Goal: Task Accomplishment & Management: Manage account settings

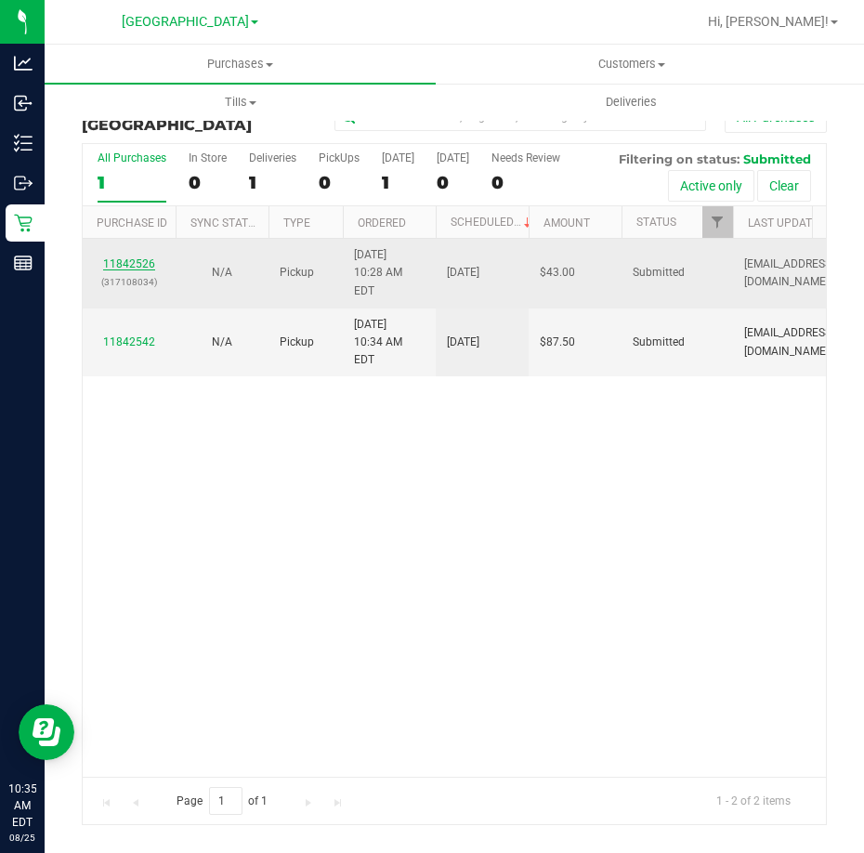
click at [132, 259] on link "11842526" at bounding box center [129, 263] width 52 height 13
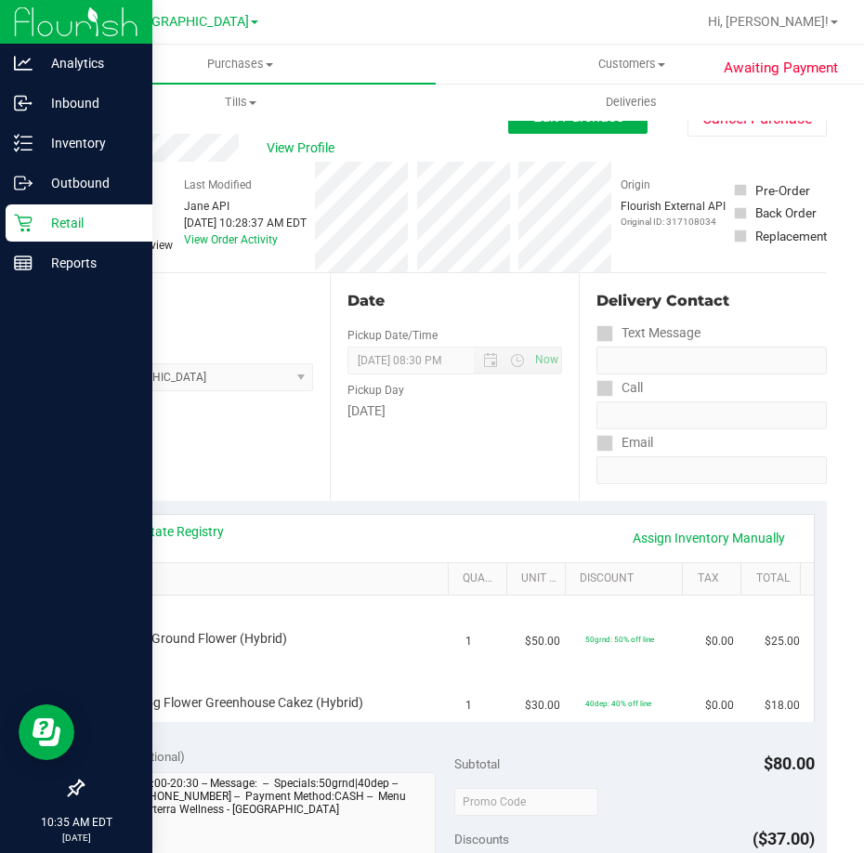
click at [75, 222] on p "Retail" at bounding box center [88, 223] width 111 height 22
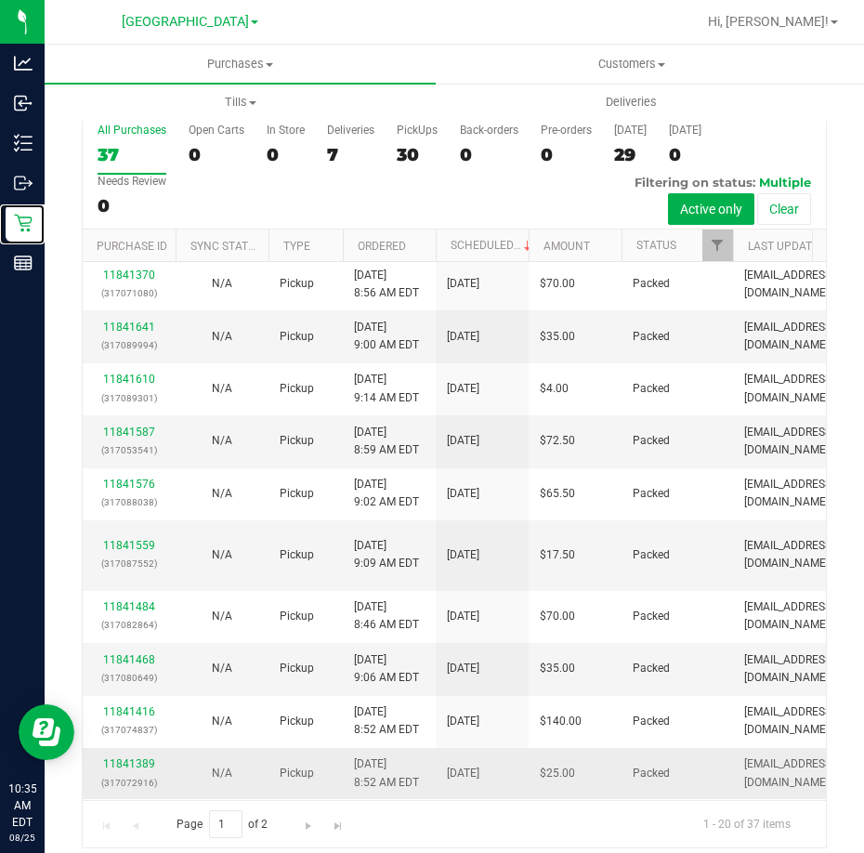
scroll to position [42, 0]
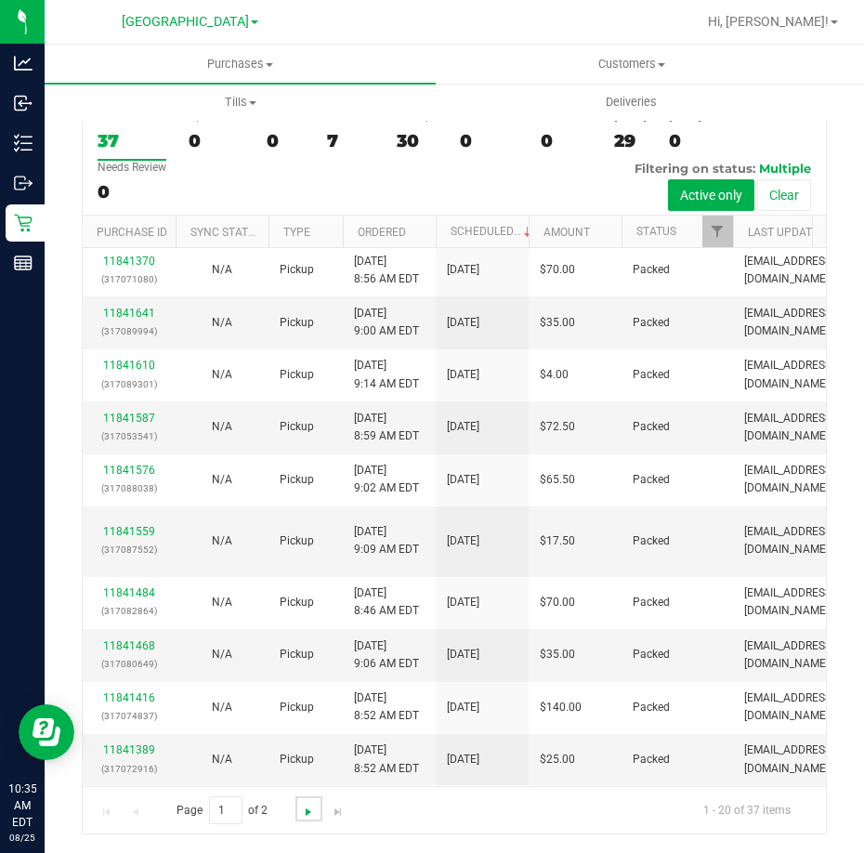
click at [312, 817] on span "Go to the next page" at bounding box center [308, 812] width 15 height 15
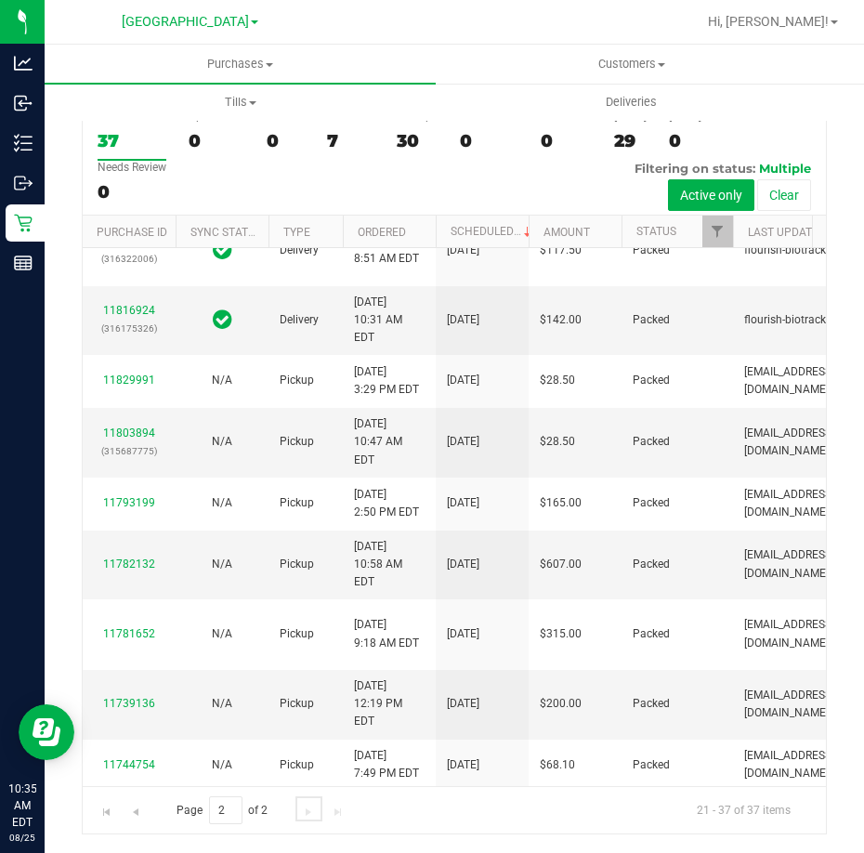
scroll to position [0, 0]
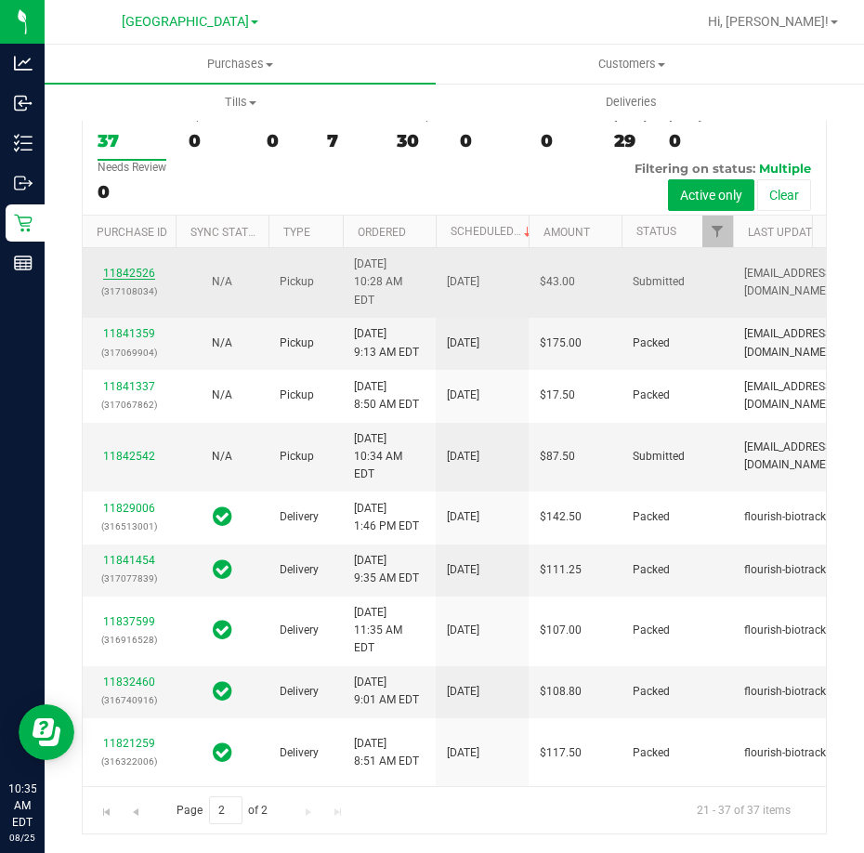
click at [137, 267] on link "11842526" at bounding box center [129, 273] width 52 height 13
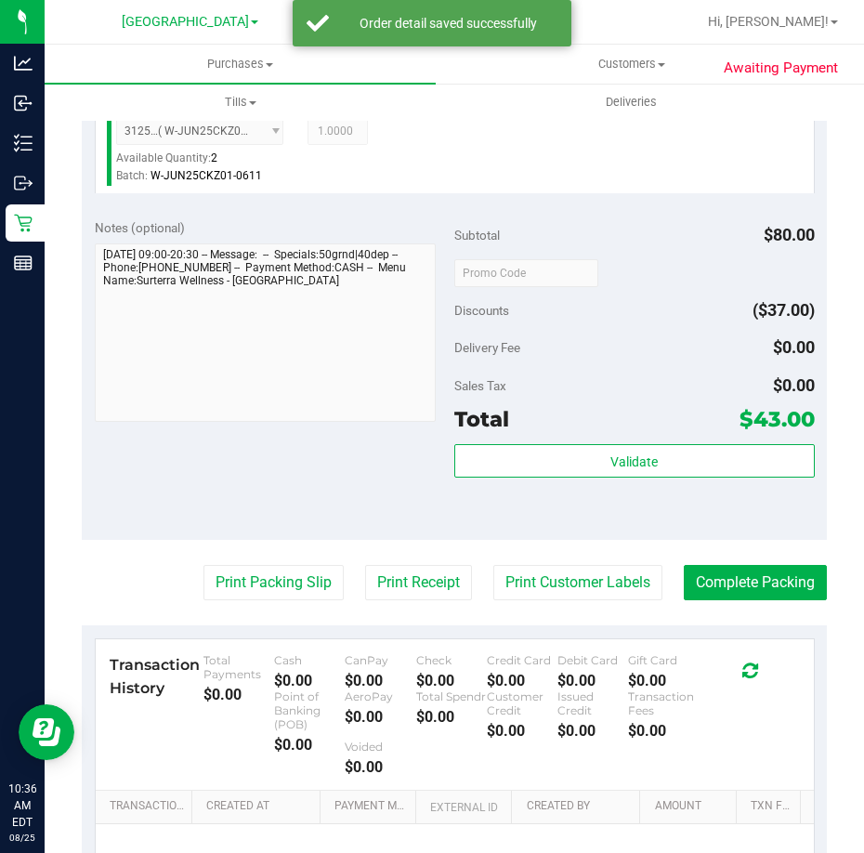
scroll to position [692, 0]
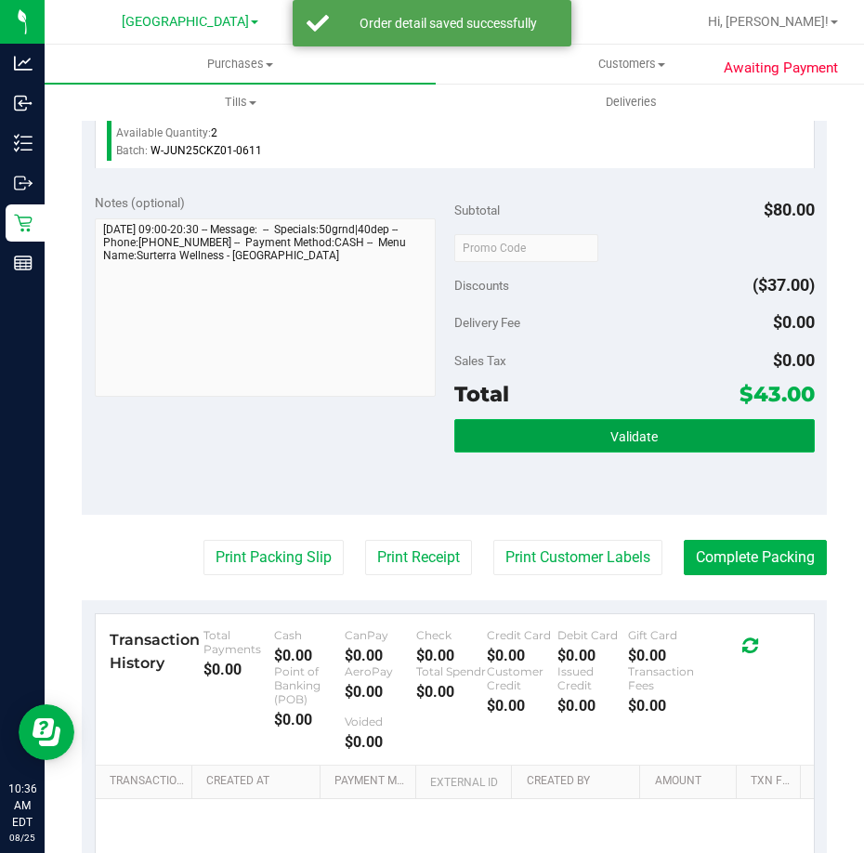
click at [593, 436] on button "Validate" at bounding box center [634, 435] width 360 height 33
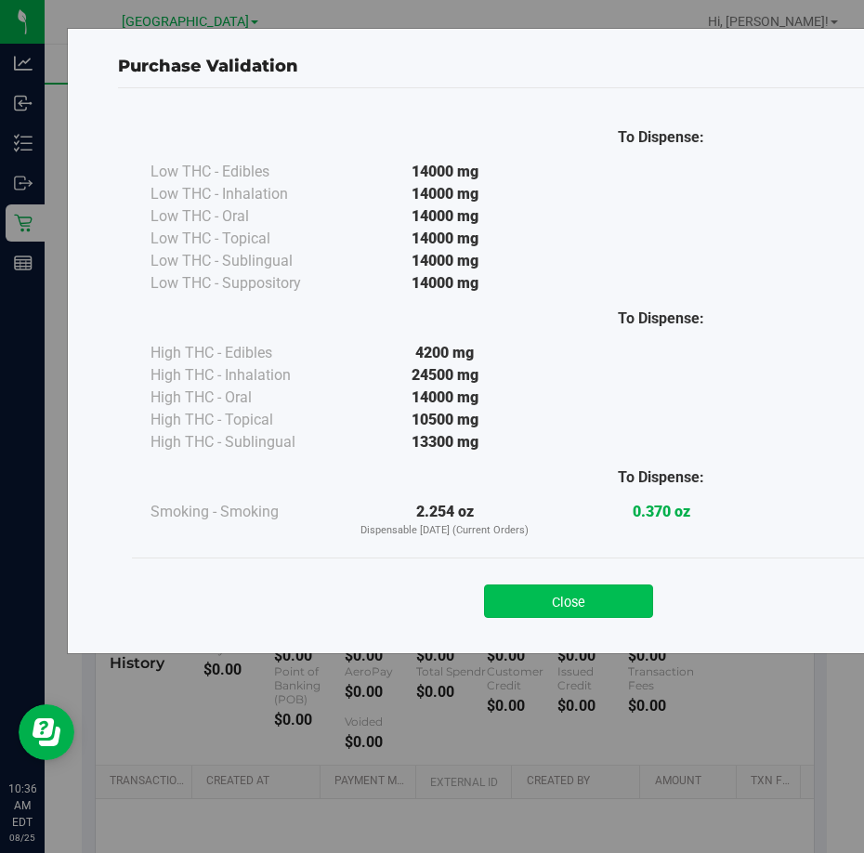
click at [591, 584] on button "Close" at bounding box center [568, 600] width 169 height 33
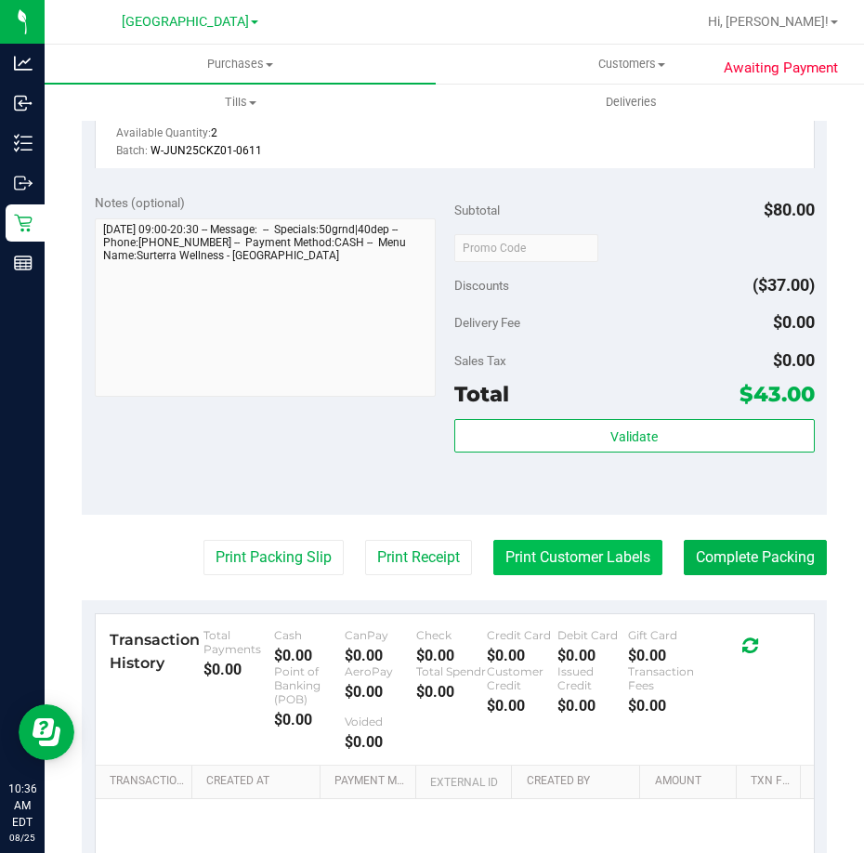
click at [605, 540] on button "Print Customer Labels" at bounding box center [577, 557] width 169 height 35
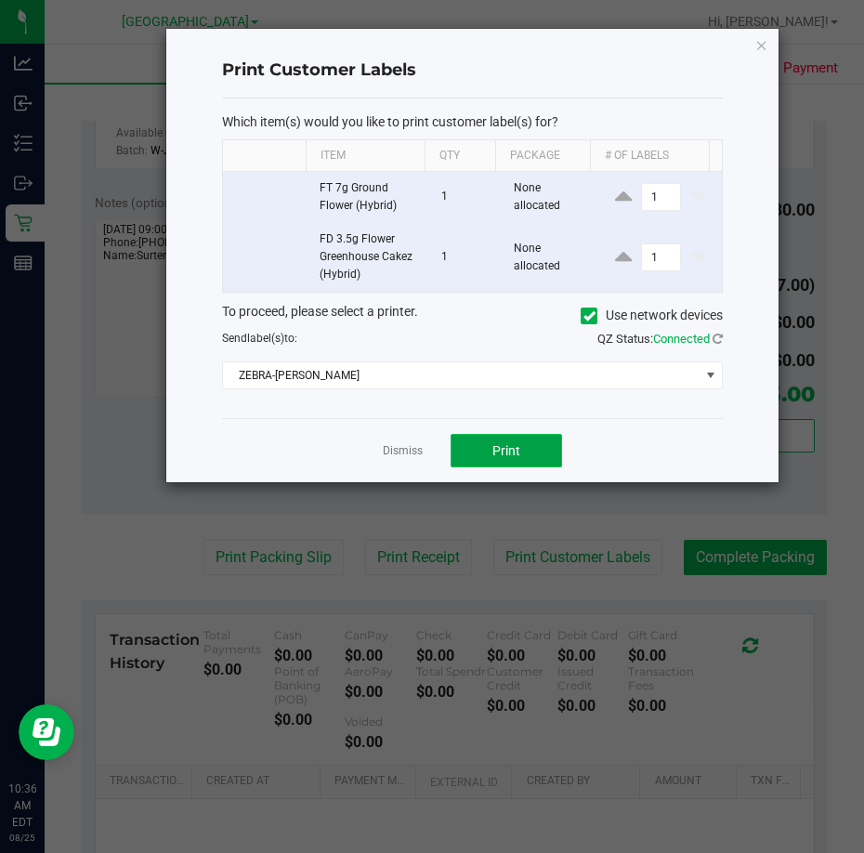
click at [528, 454] on button "Print" at bounding box center [506, 450] width 111 height 33
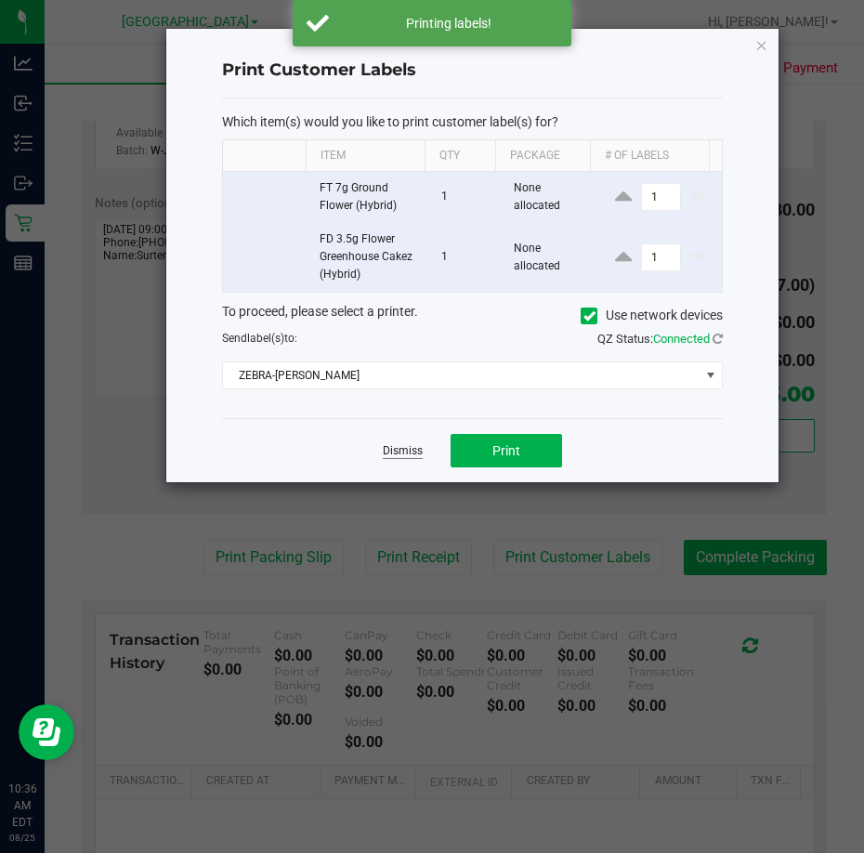
click at [396, 448] on link "Dismiss" at bounding box center [403, 451] width 40 height 16
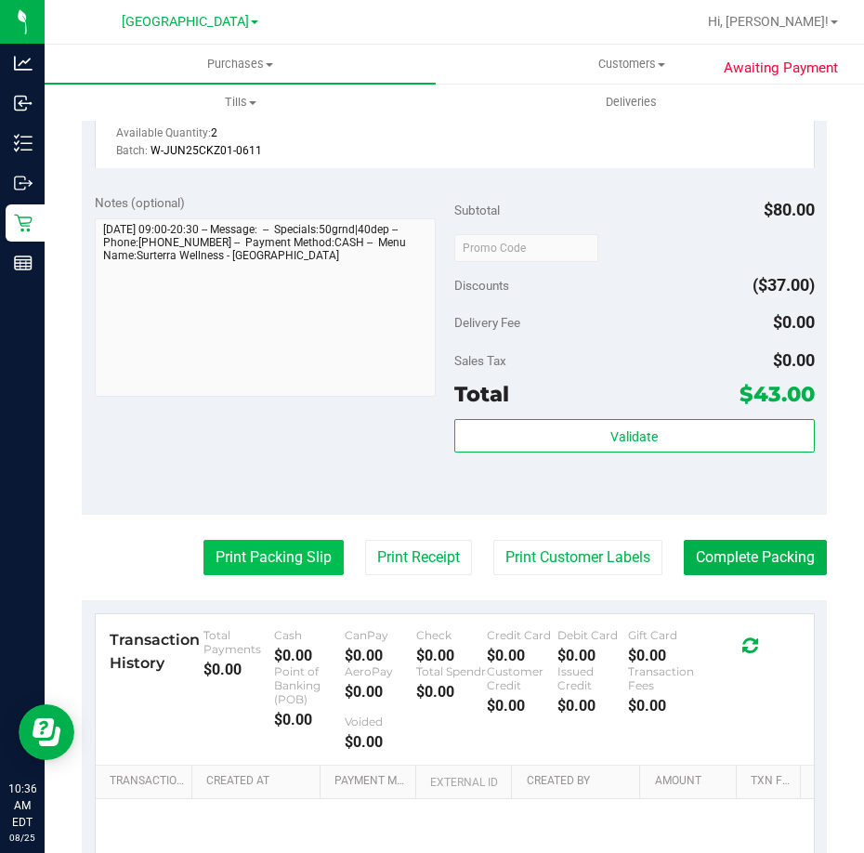
click at [258, 548] on button "Print Packing Slip" at bounding box center [273, 557] width 140 height 35
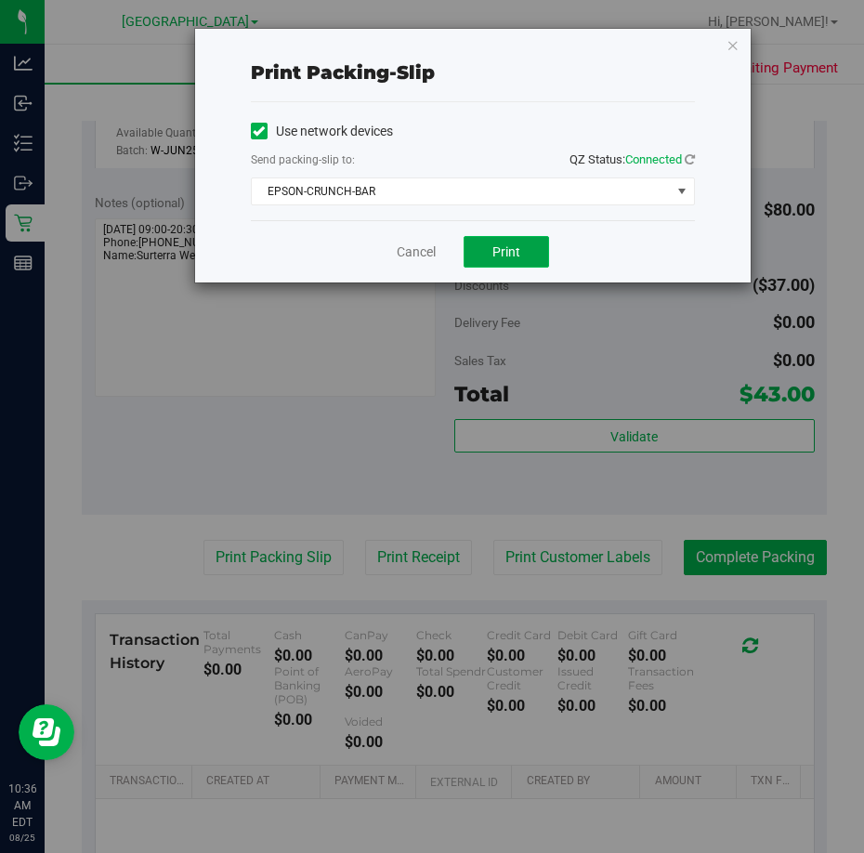
click at [487, 249] on button "Print" at bounding box center [506, 252] width 85 height 32
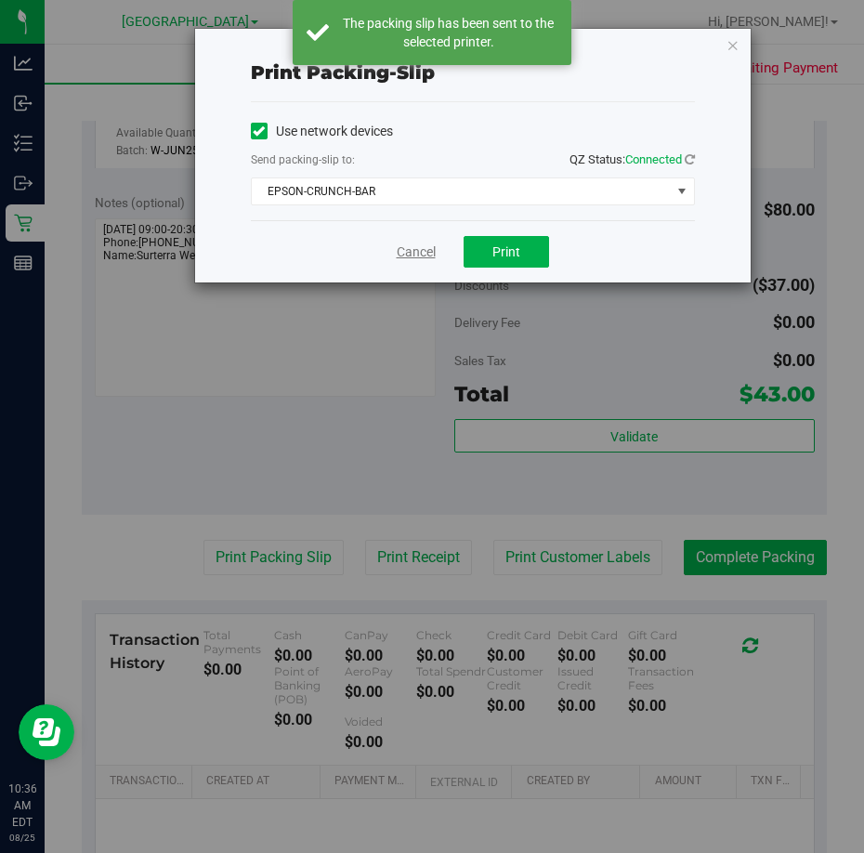
click at [411, 254] on link "Cancel" at bounding box center [416, 252] width 39 height 20
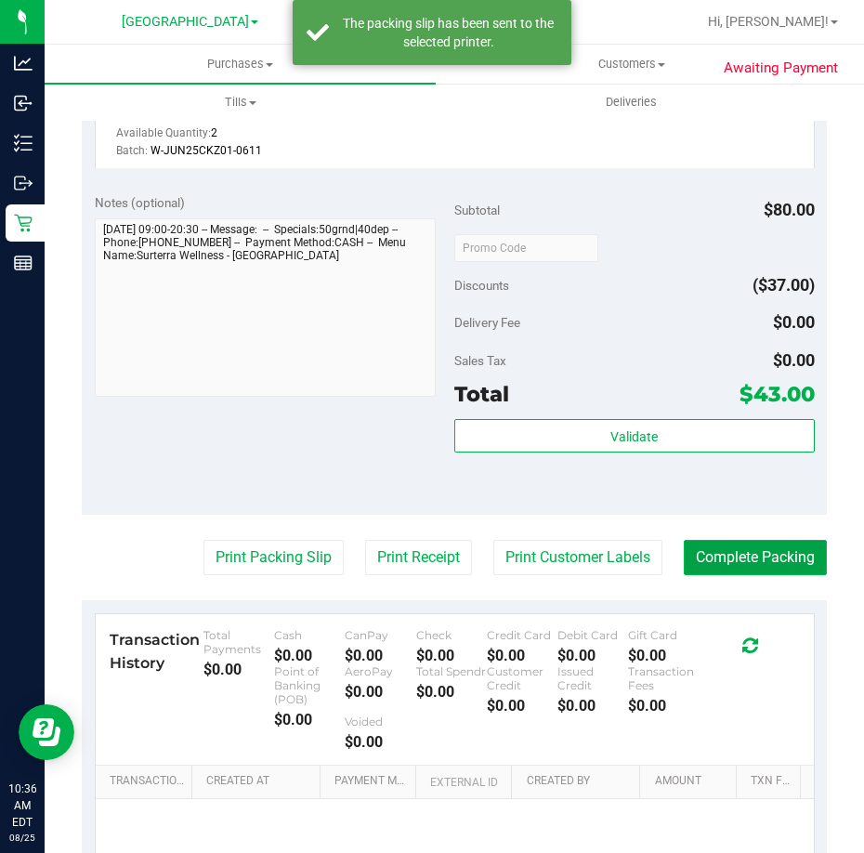
click at [699, 552] on button "Complete Packing" at bounding box center [755, 557] width 143 height 35
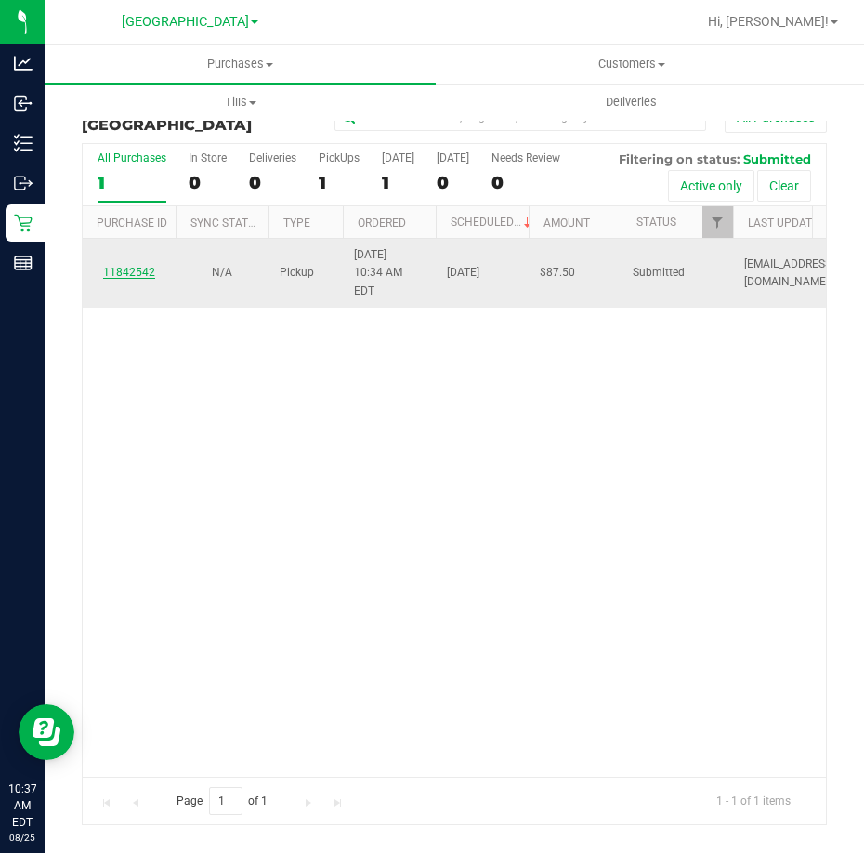
click at [132, 266] on link "11842542" at bounding box center [129, 272] width 52 height 13
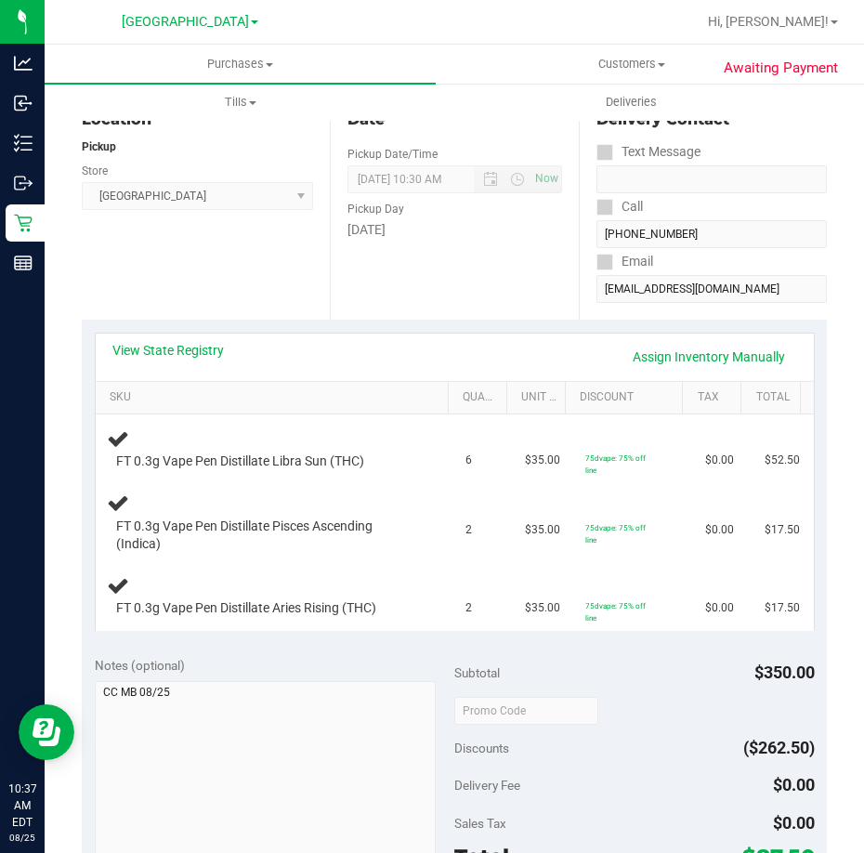
scroll to position [186, 0]
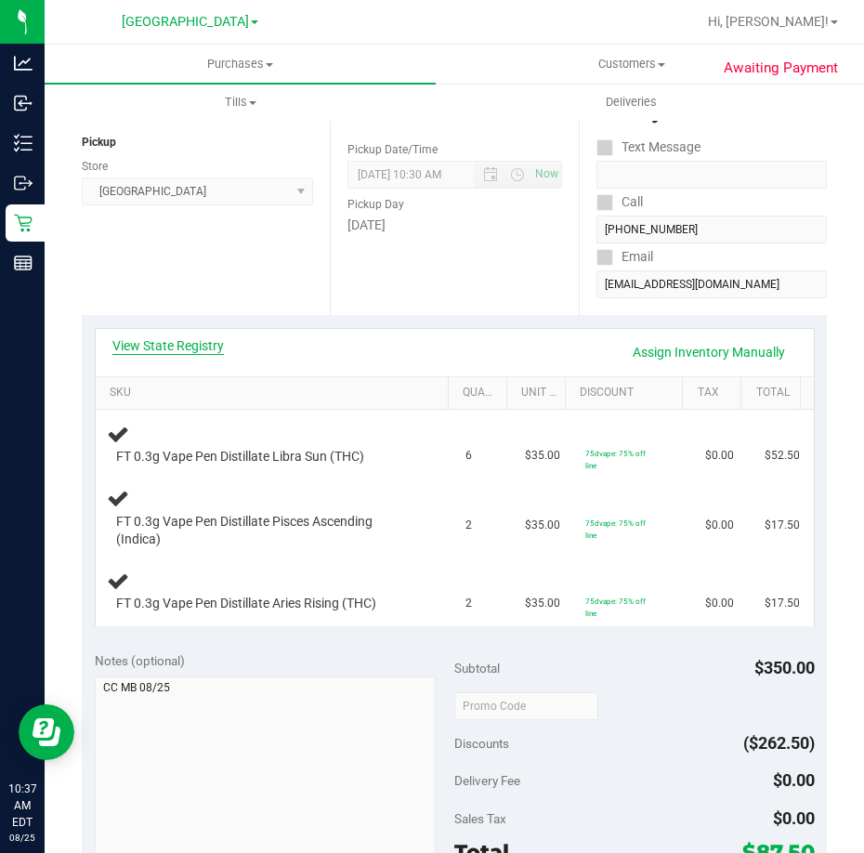
click at [223, 350] on link "View State Registry" at bounding box center [167, 345] width 111 height 19
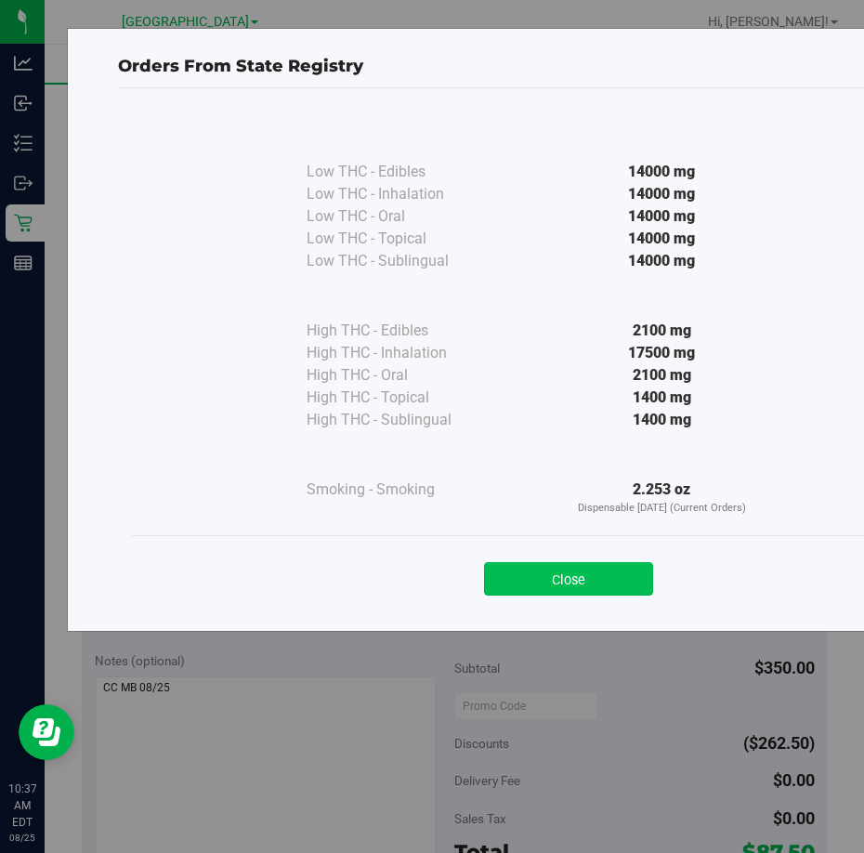
click at [591, 580] on button "Close" at bounding box center [568, 578] width 169 height 33
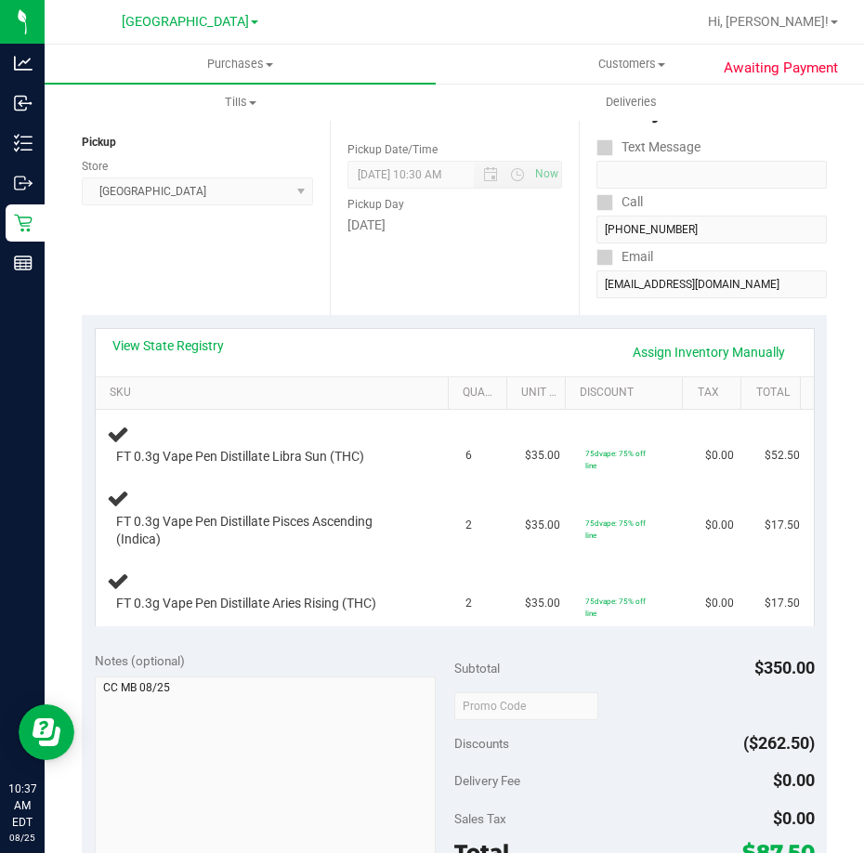
click at [162, 335] on div "View State Registry Assign Inventory Manually" at bounding box center [455, 352] width 718 height 47
click at [164, 340] on link "View State Registry" at bounding box center [167, 345] width 111 height 19
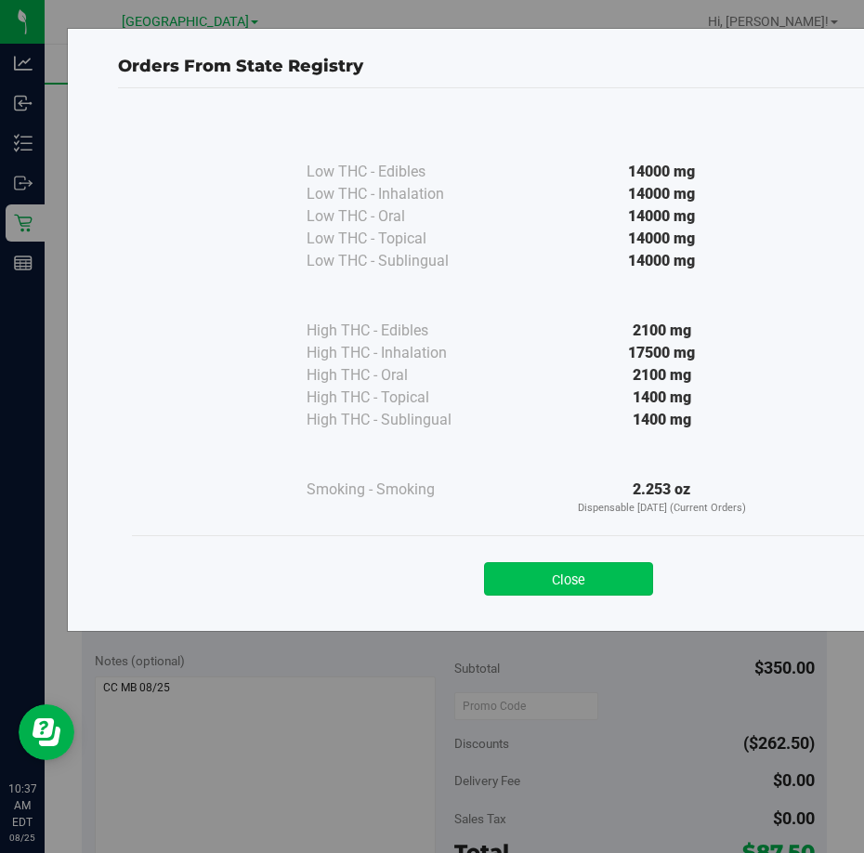
click at [629, 583] on button "Close" at bounding box center [568, 578] width 169 height 33
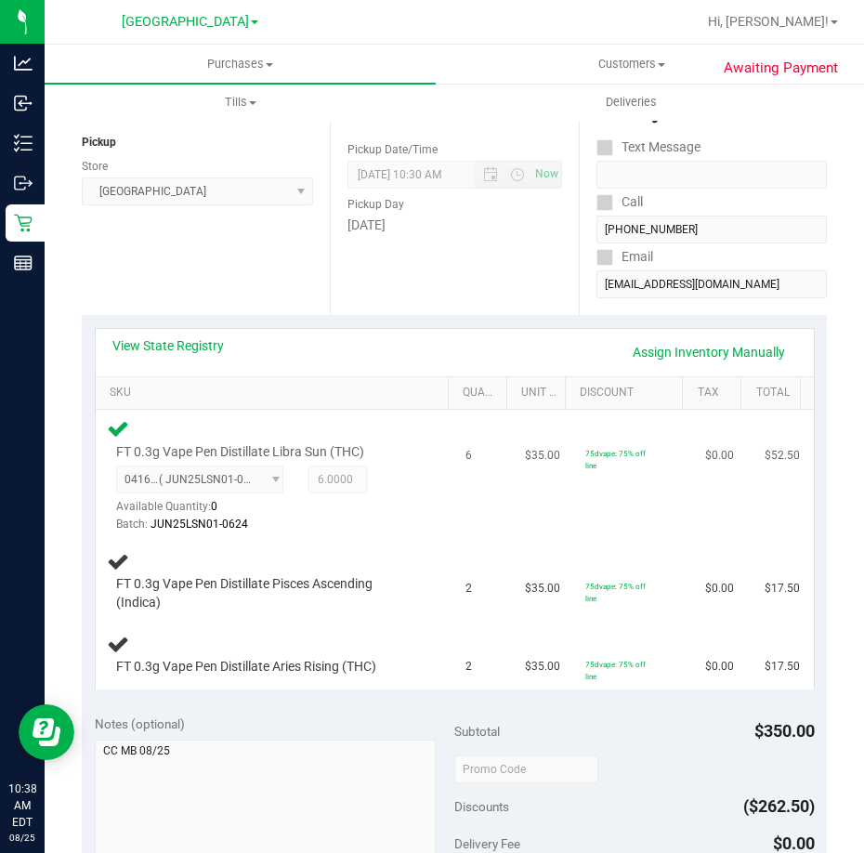
click at [387, 506] on div "0416651269947923 ( JUN25LSN01-0624 | orig: FLSRWGM-20250630-2468 ) 041665126994…" at bounding box center [267, 499] width 303 height 68
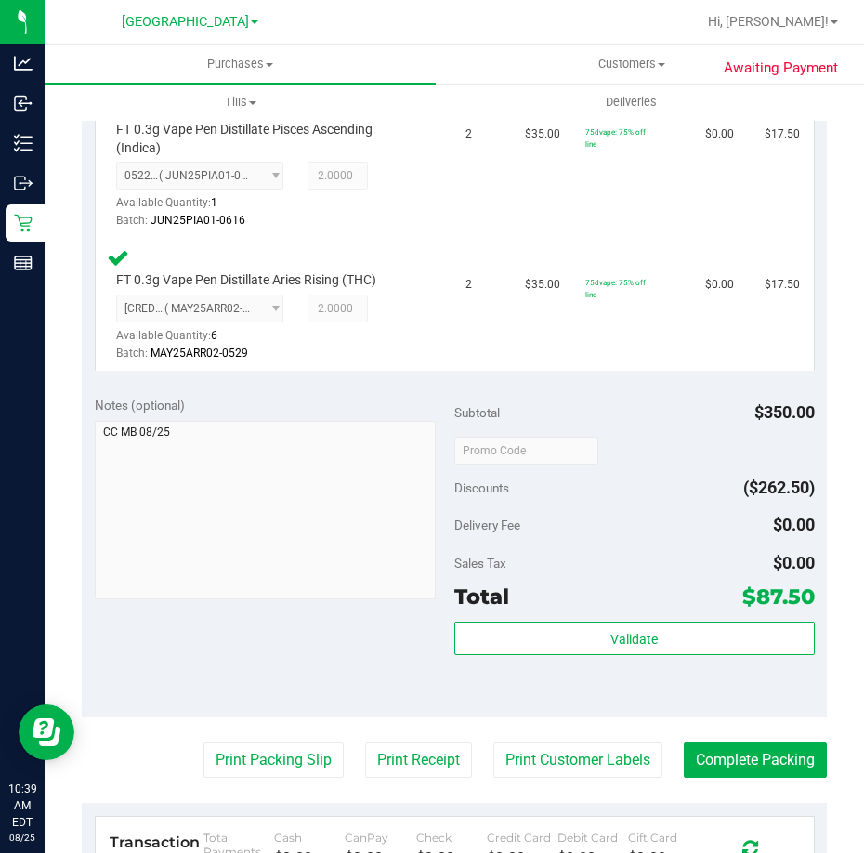
scroll to position [650, 0]
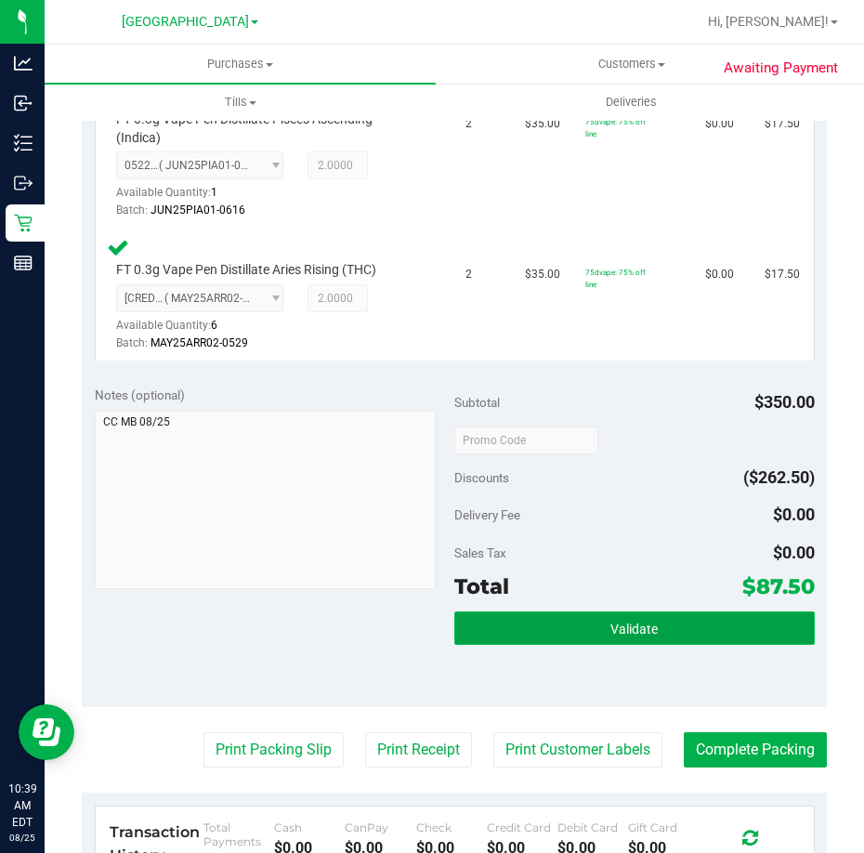
click at [585, 641] on button "Validate" at bounding box center [634, 627] width 360 height 33
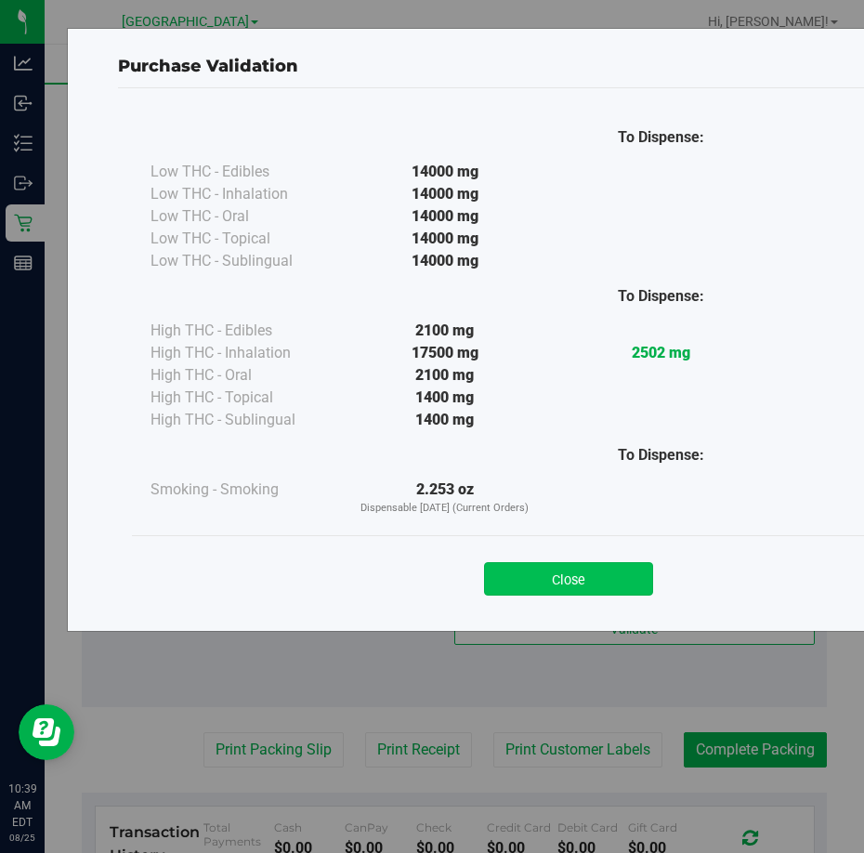
click at [570, 564] on button "Close" at bounding box center [568, 578] width 169 height 33
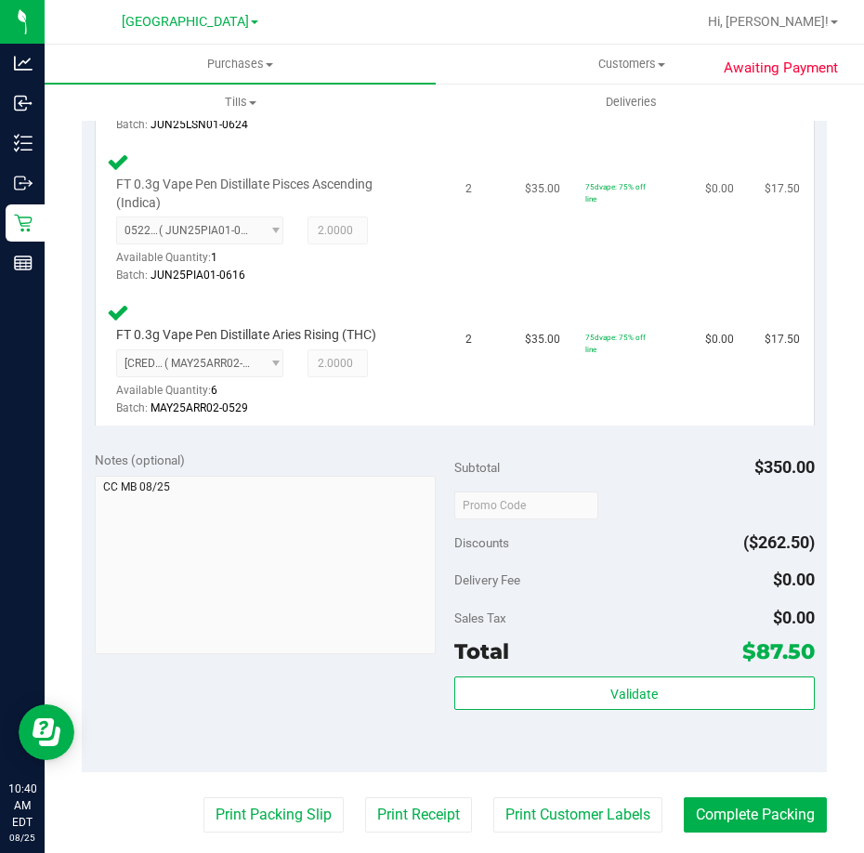
scroll to position [743, 0]
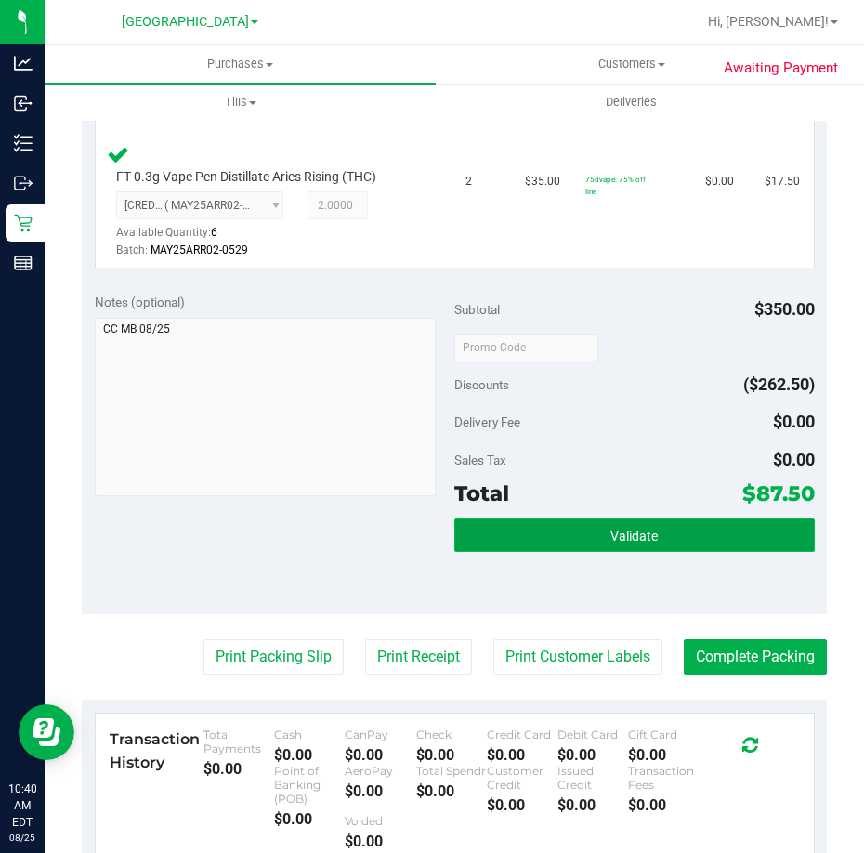
click at [627, 524] on button "Validate" at bounding box center [634, 534] width 360 height 33
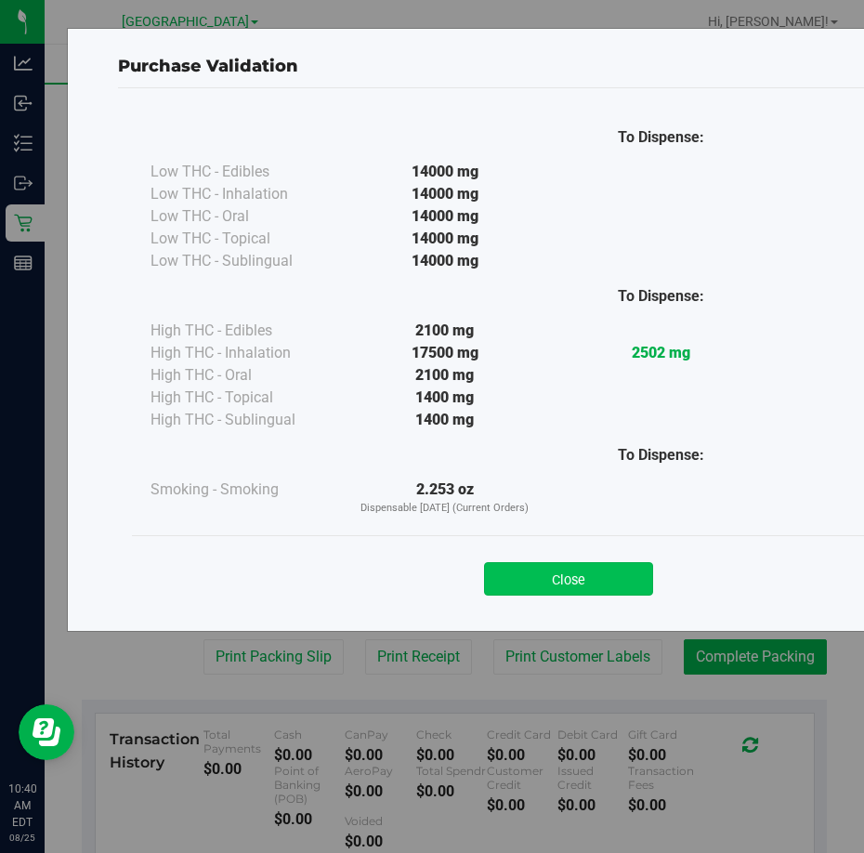
click at [595, 574] on button "Close" at bounding box center [568, 578] width 169 height 33
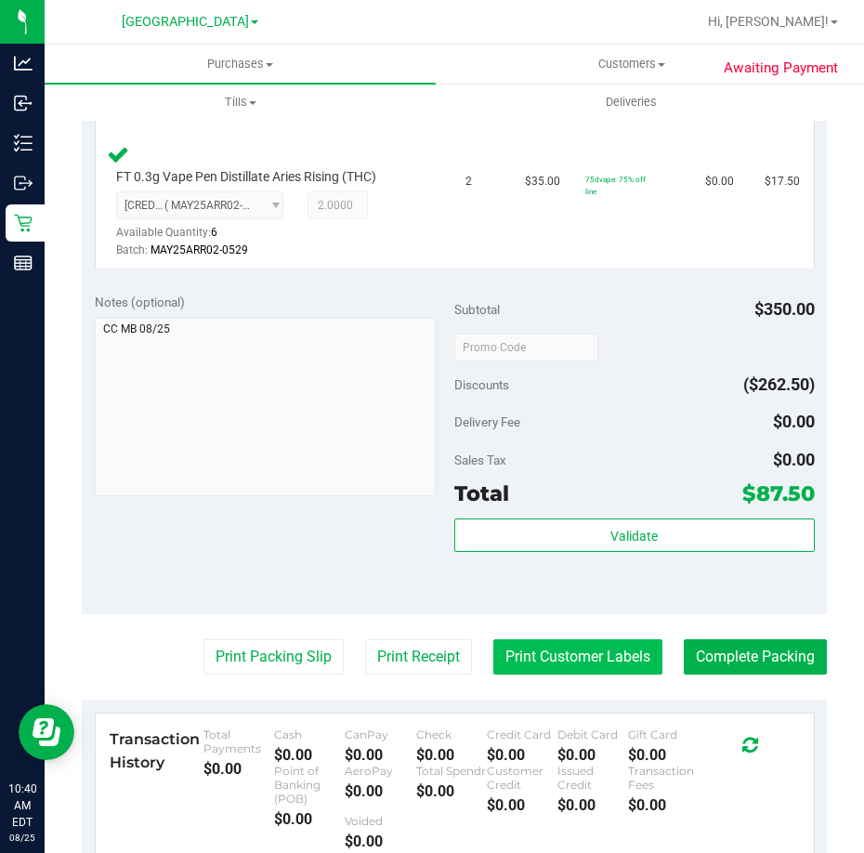
click at [575, 644] on button "Print Customer Labels" at bounding box center [577, 656] width 169 height 35
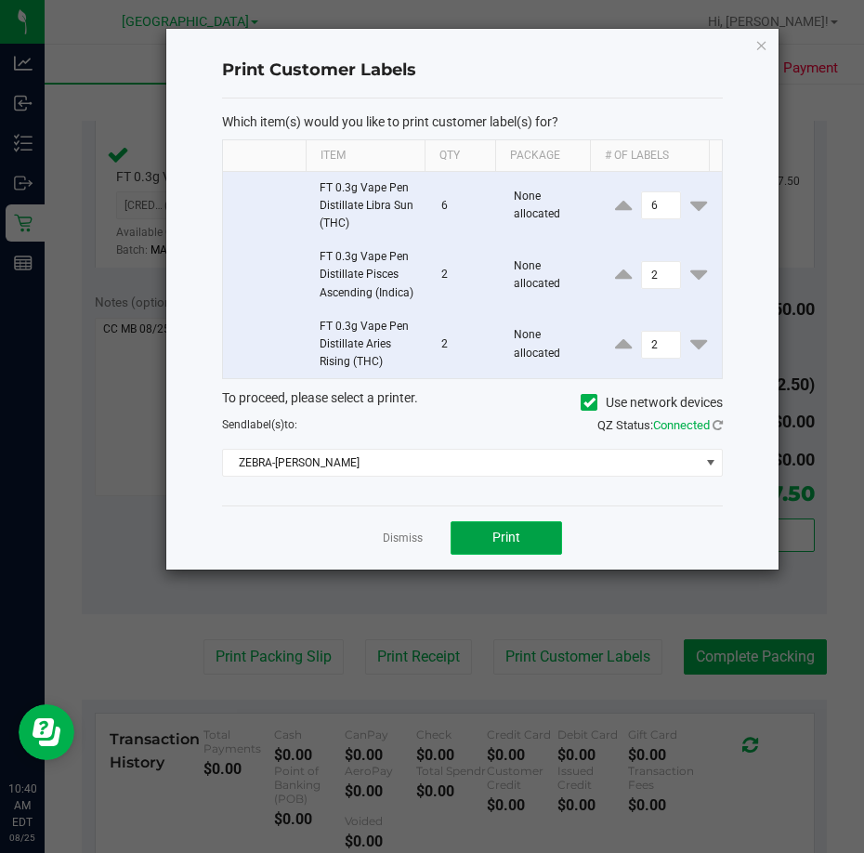
click at [512, 550] on button "Print" at bounding box center [506, 537] width 111 height 33
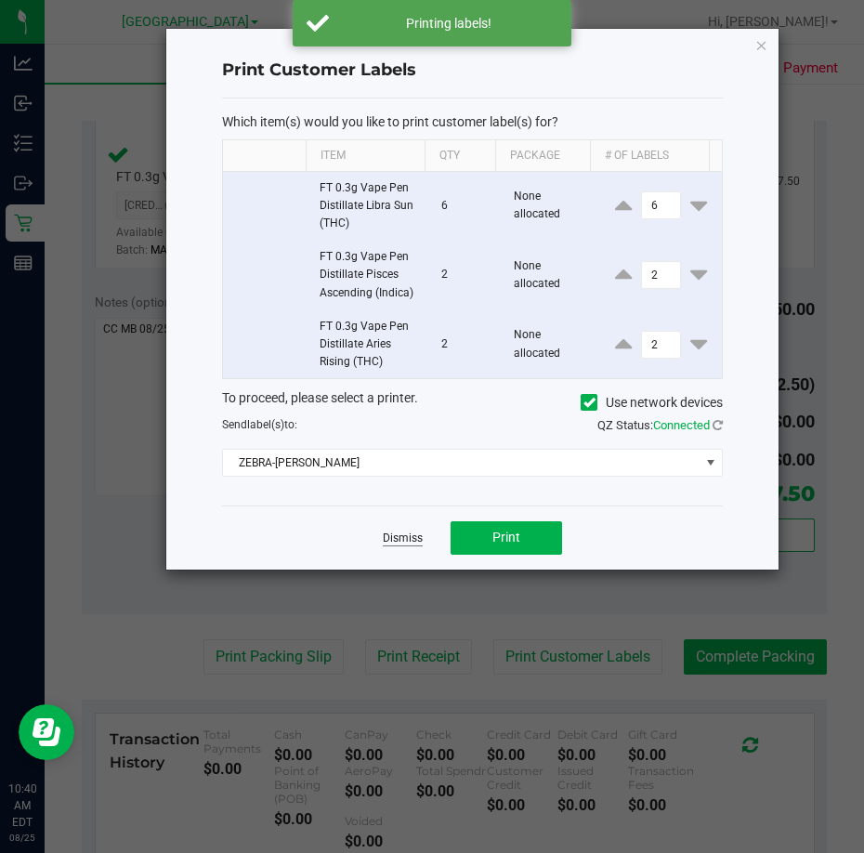
click at [402, 542] on link "Dismiss" at bounding box center [403, 539] width 40 height 16
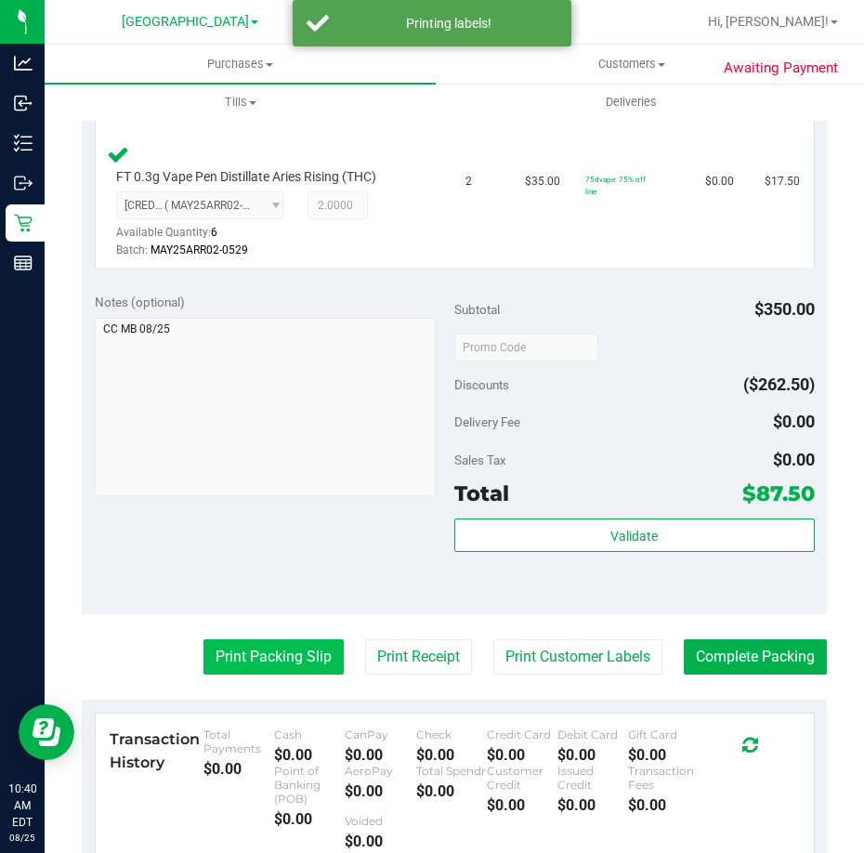
click at [285, 659] on button "Print Packing Slip" at bounding box center [273, 656] width 140 height 35
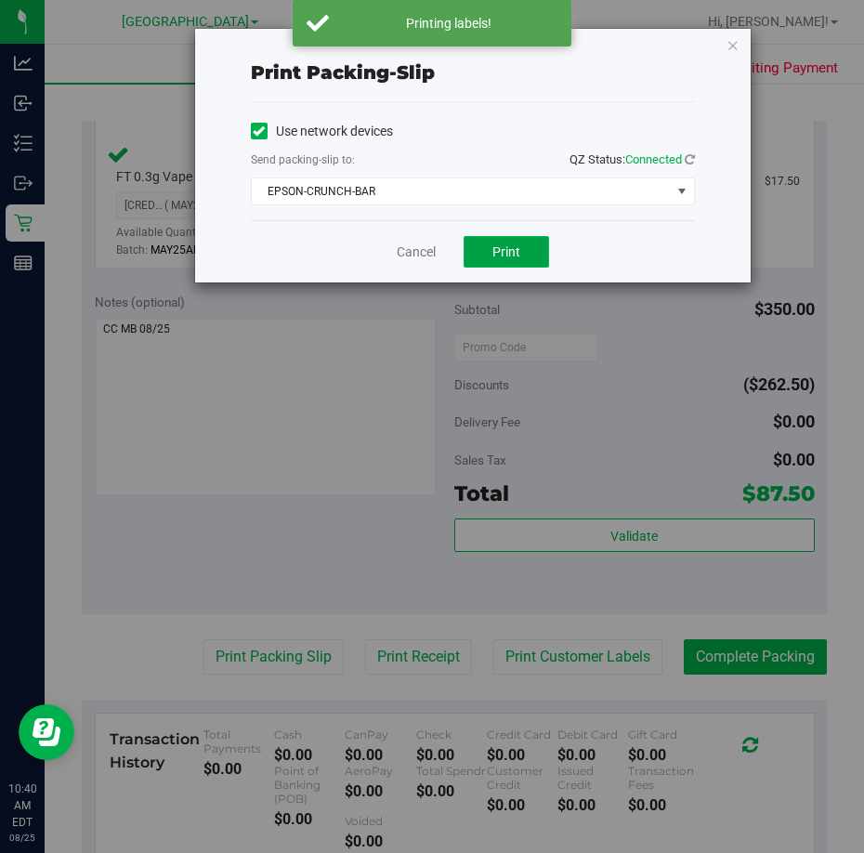
click at [475, 263] on button "Print" at bounding box center [506, 252] width 85 height 32
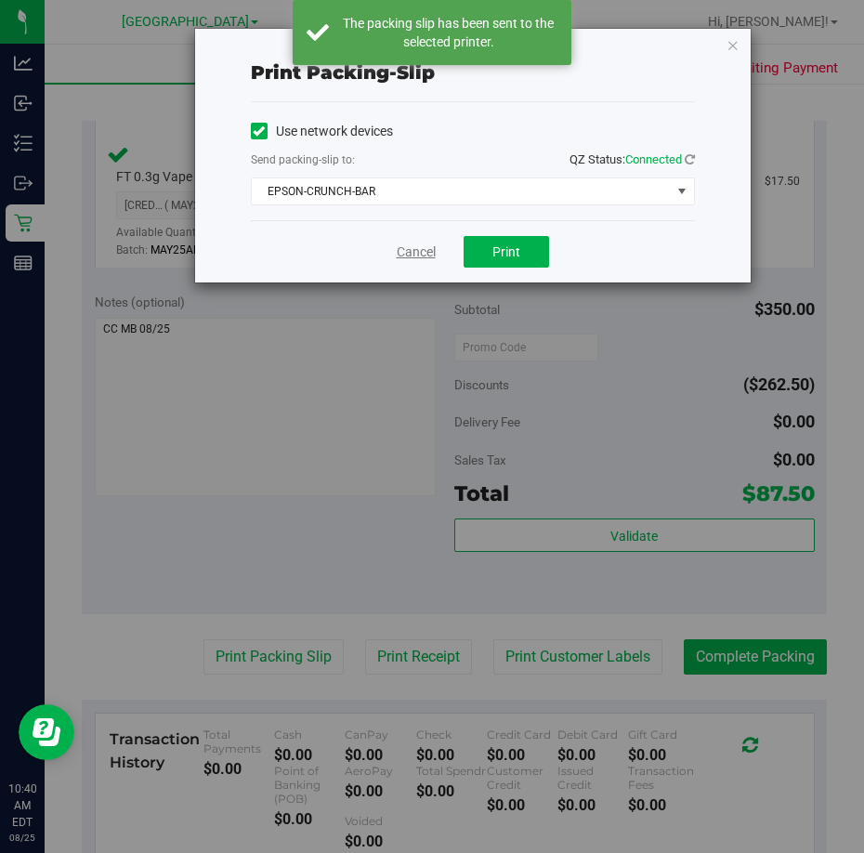
click at [426, 248] on link "Cancel" at bounding box center [416, 252] width 39 height 20
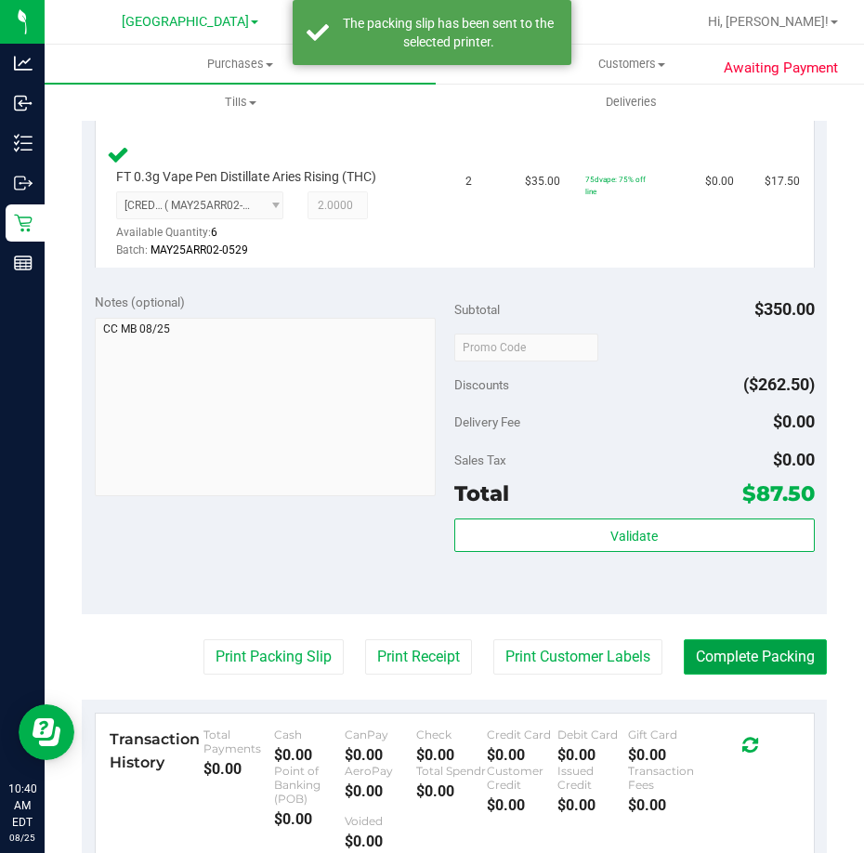
click at [728, 658] on button "Complete Packing" at bounding box center [755, 656] width 143 height 35
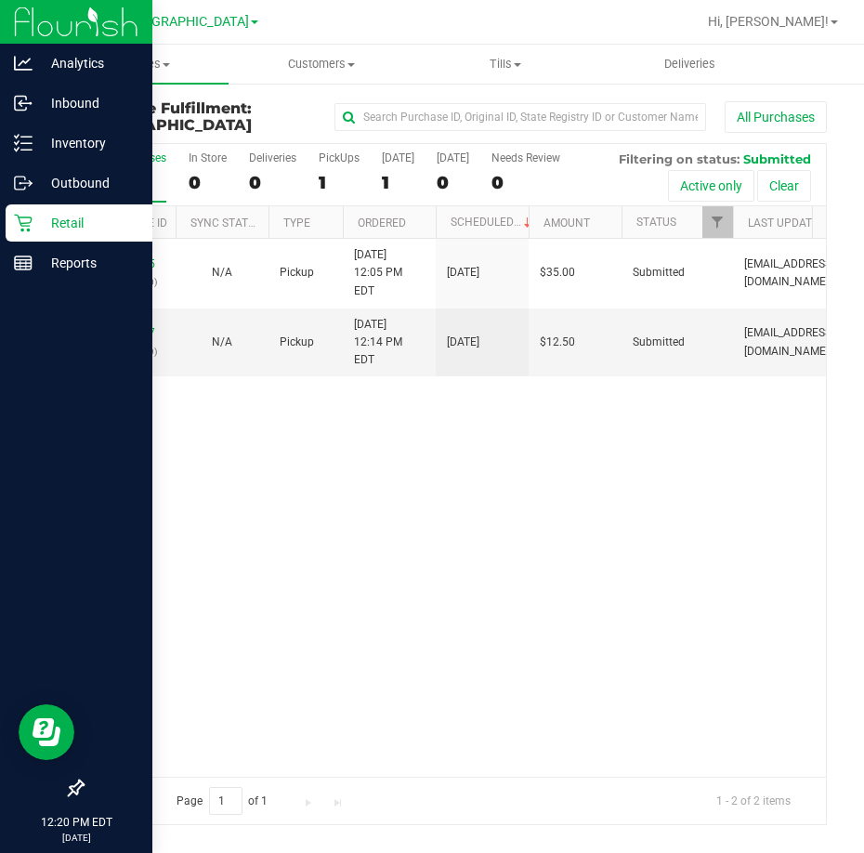
click at [3, 353] on div at bounding box center [76, 527] width 152 height 486
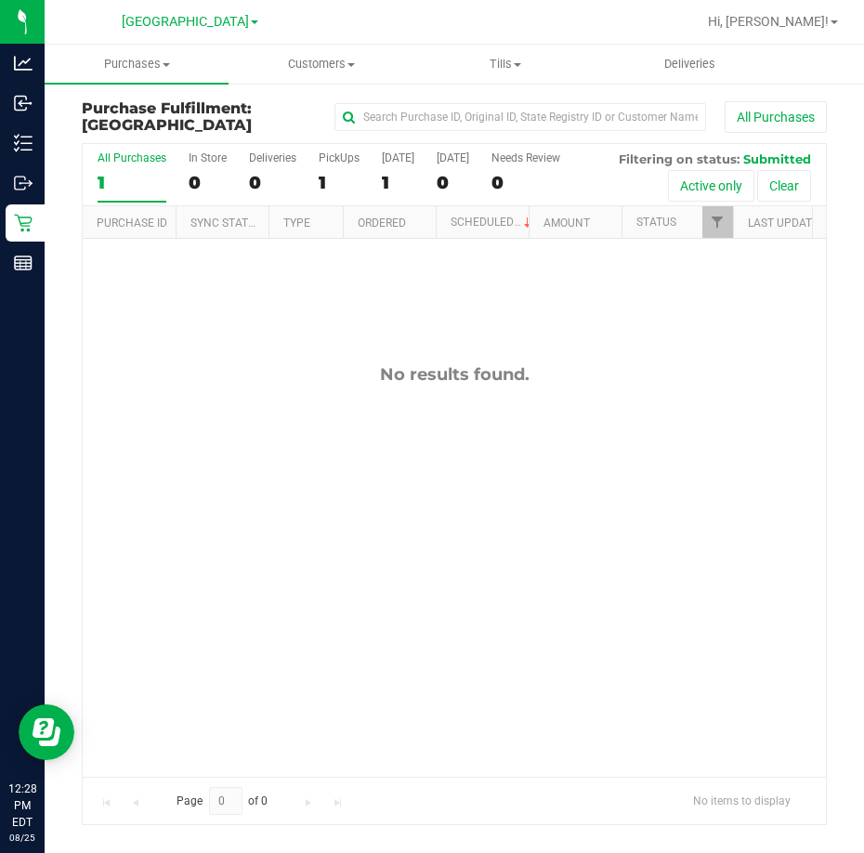
click at [274, 564] on div "No results found." at bounding box center [454, 570] width 743 height 662
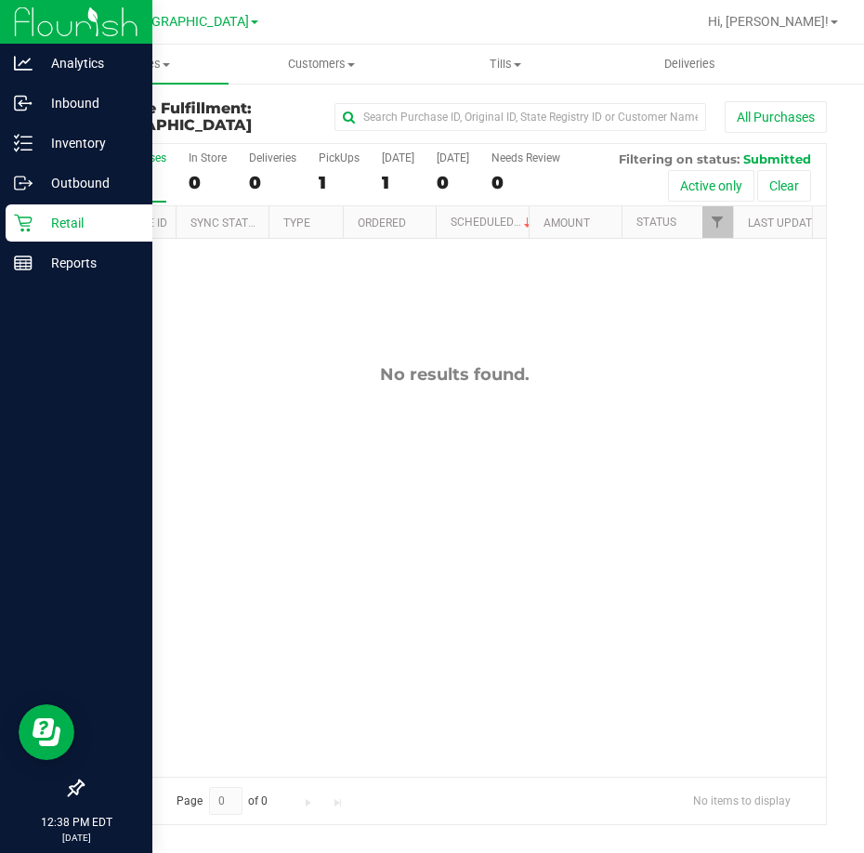
click at [82, 221] on p "Retail" at bounding box center [88, 223] width 111 height 22
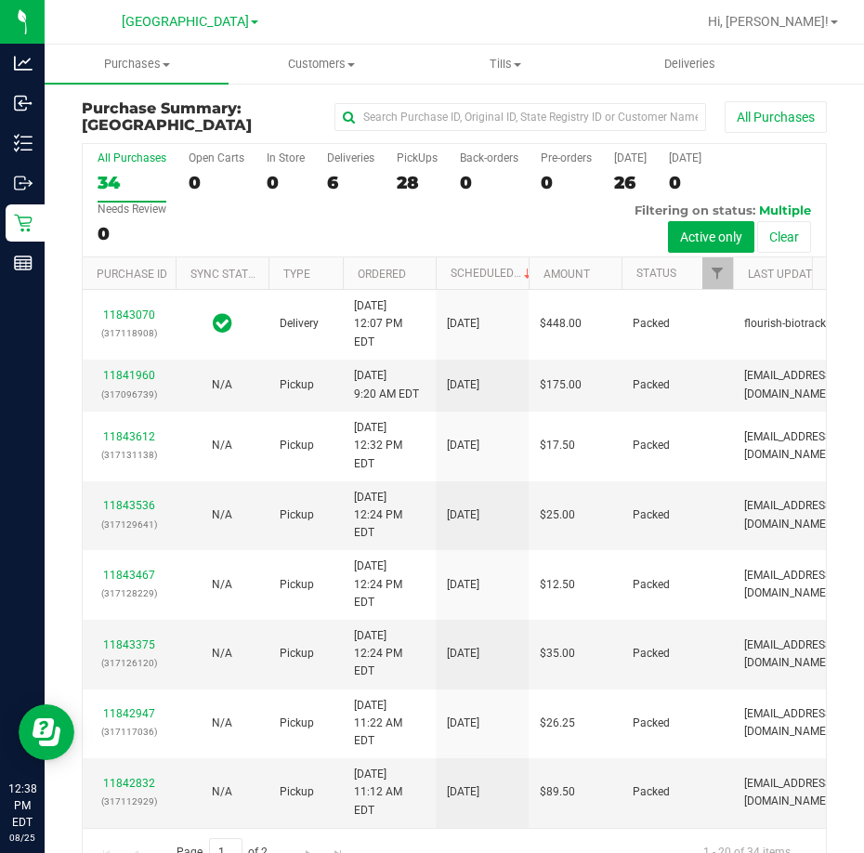
click at [412, 156] on div "PickUps" at bounding box center [417, 157] width 41 height 13
click at [0, 0] on input "PickUps 28" at bounding box center [0, 0] width 0 height 0
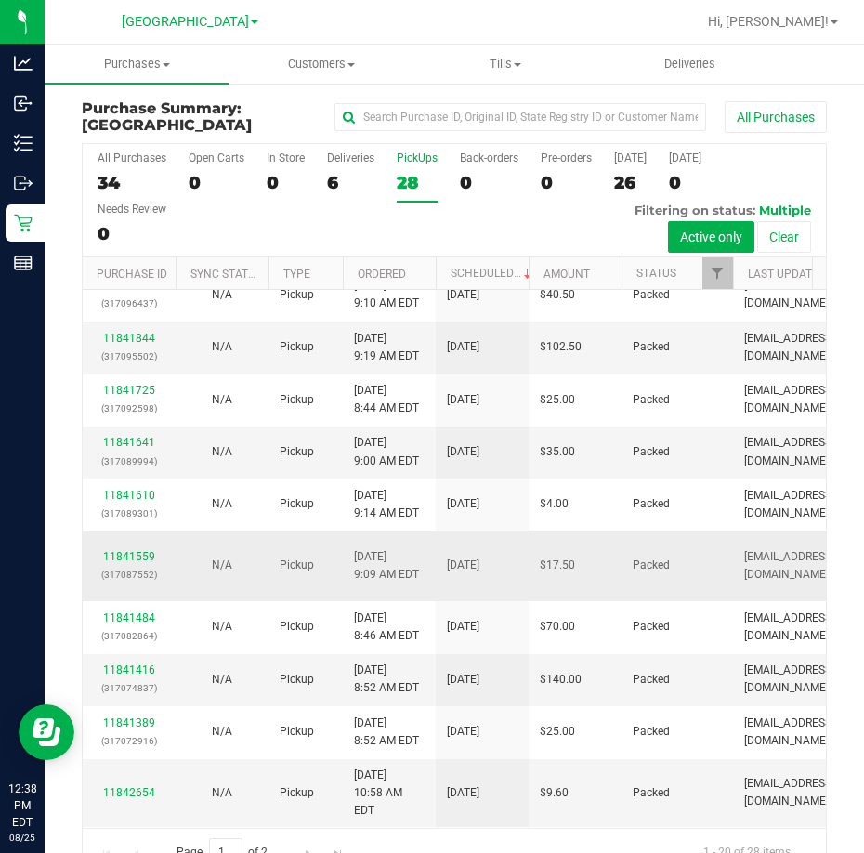
scroll to position [42, 0]
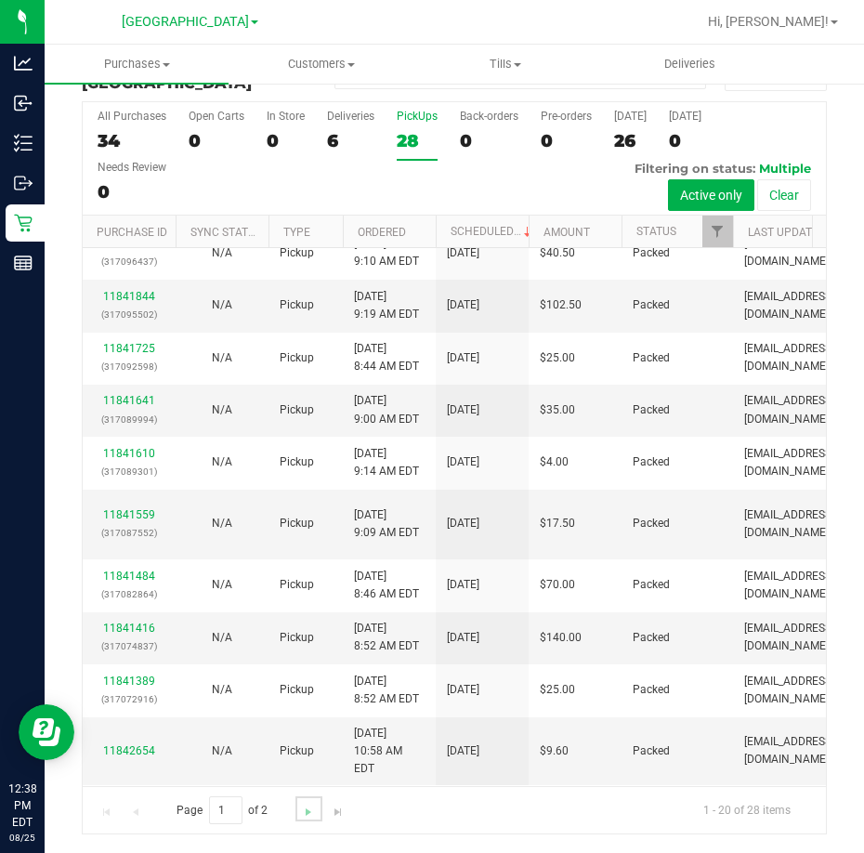
click at [298, 809] on link "Go to the next page" at bounding box center [308, 808] width 27 height 25
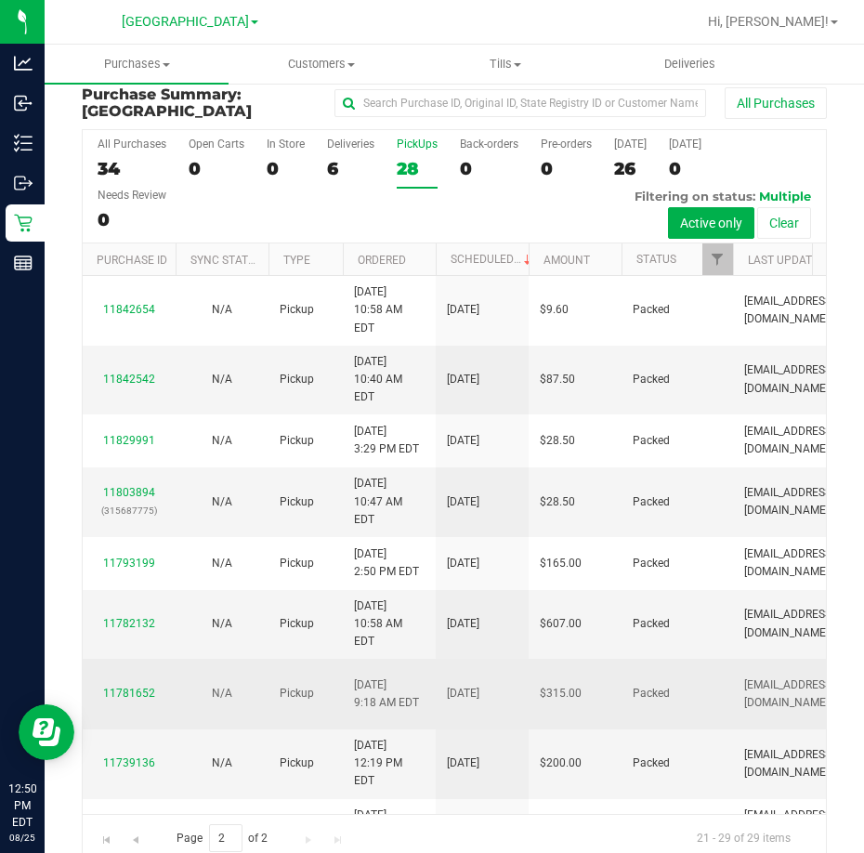
scroll to position [0, 0]
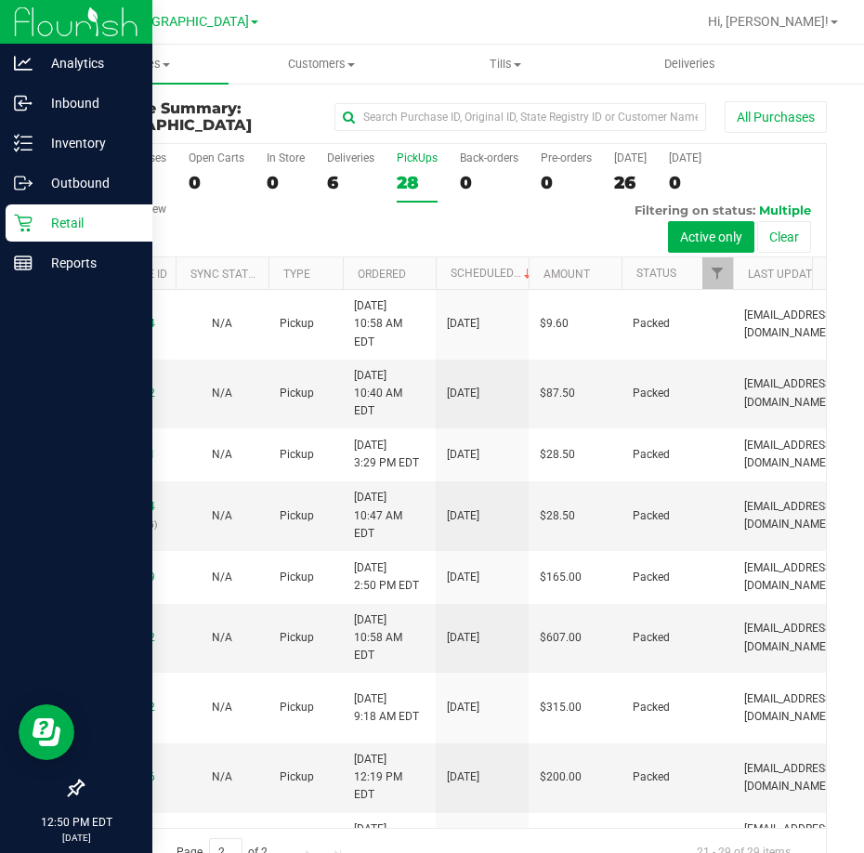
click at [59, 228] on p "Retail" at bounding box center [88, 223] width 111 height 22
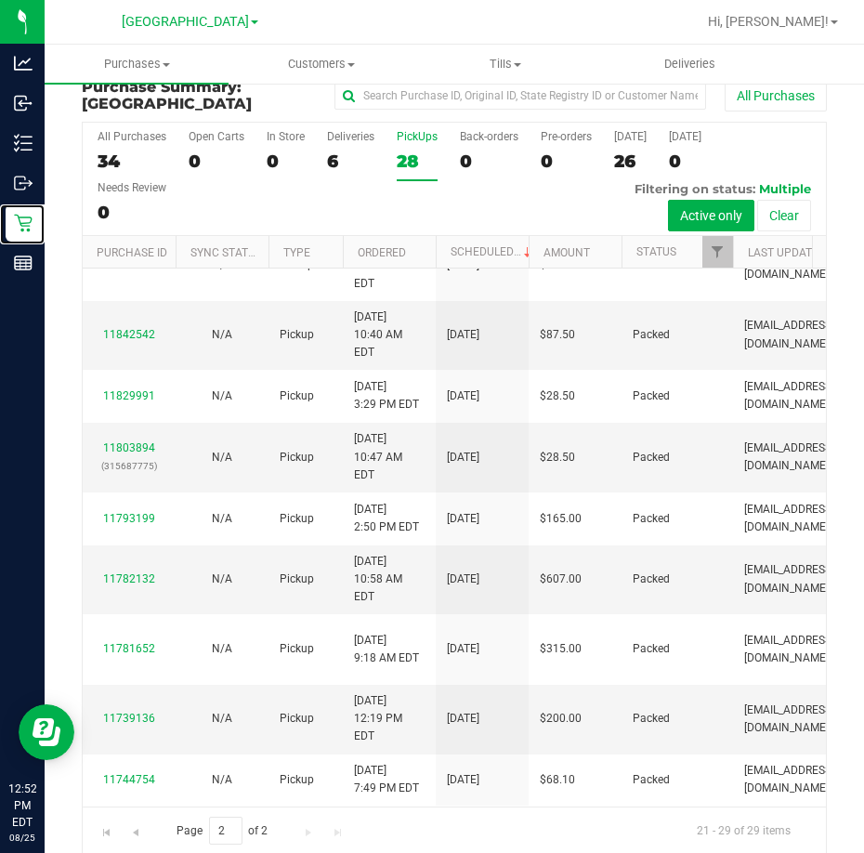
scroll to position [42, 0]
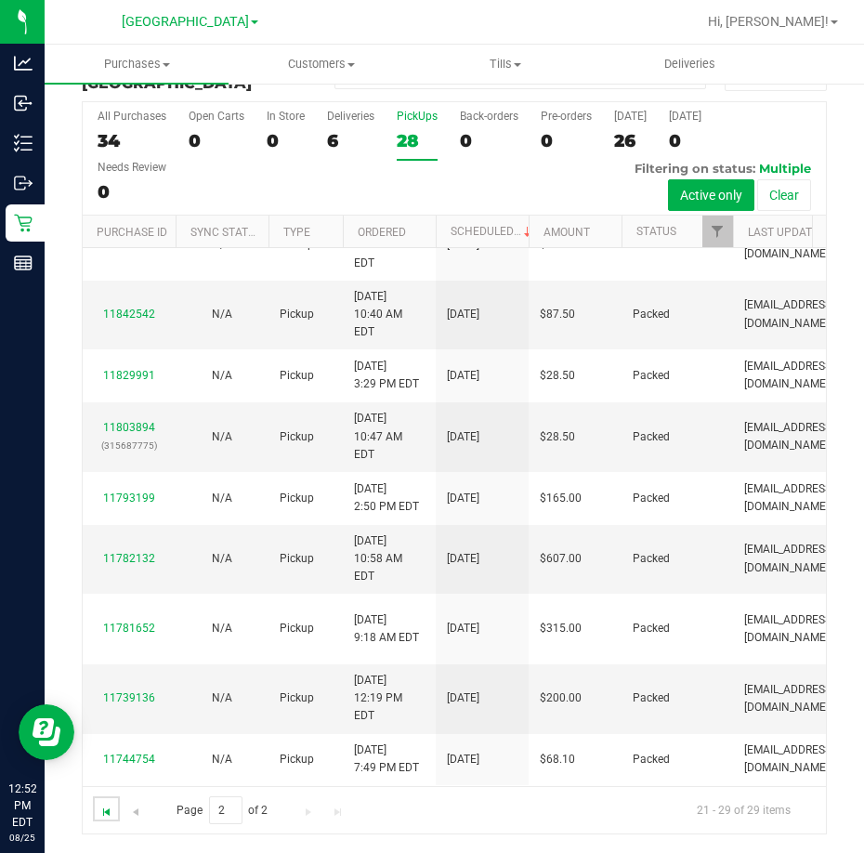
click at [109, 805] on span "Go to the first page" at bounding box center [106, 812] width 15 height 15
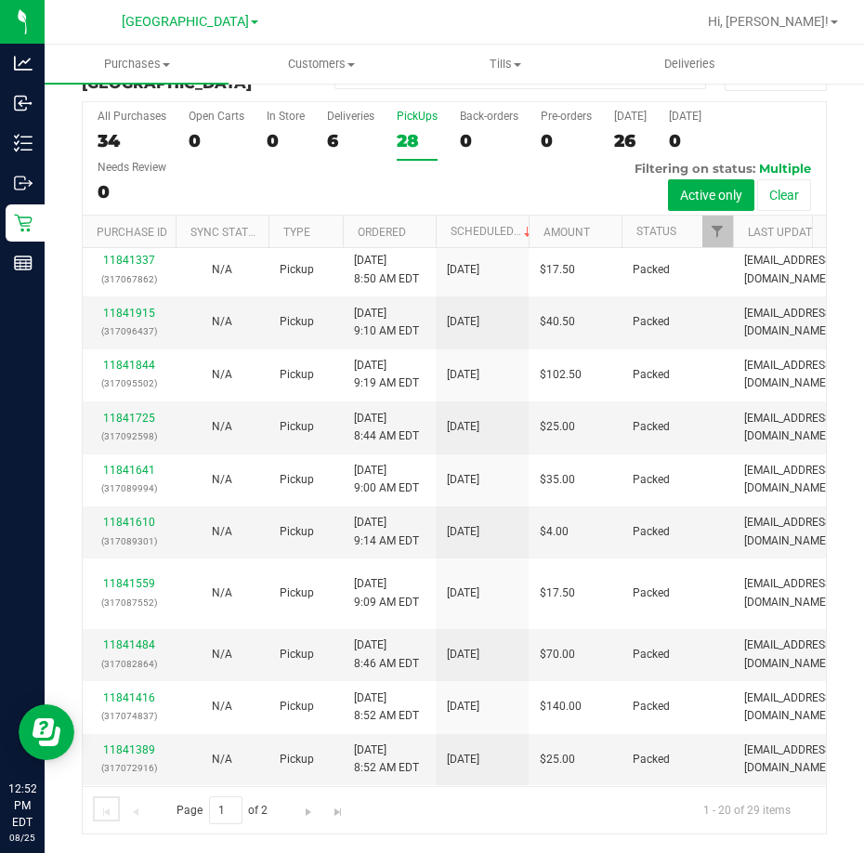
scroll to position [826, 0]
click at [312, 808] on span "Go to the next page" at bounding box center [308, 812] width 15 height 15
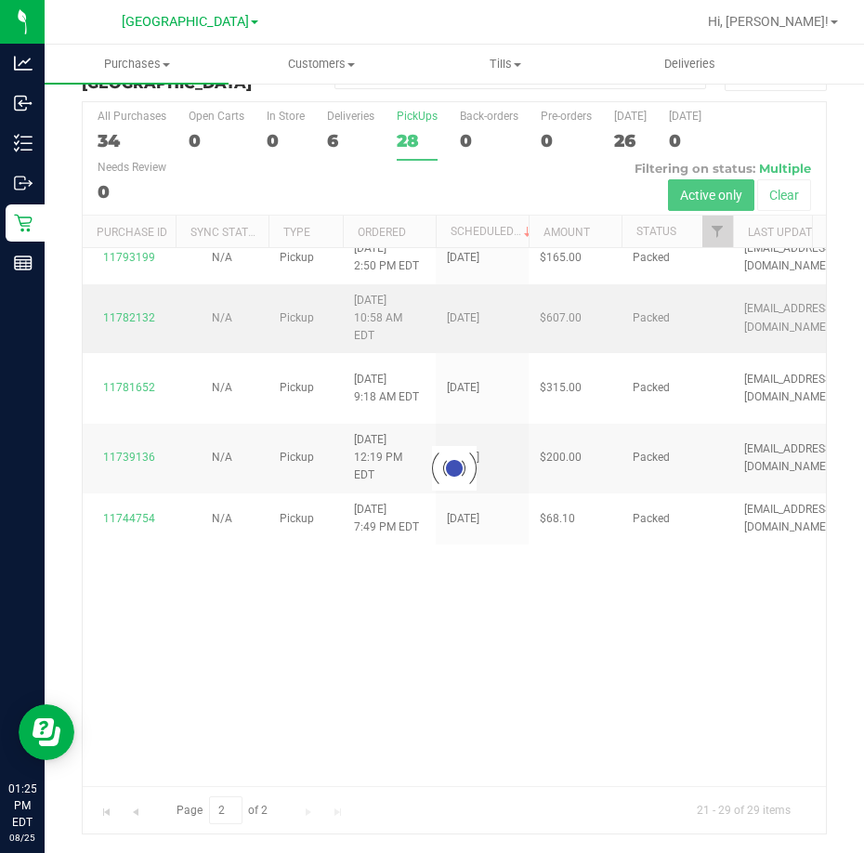
scroll to position [0, 0]
